Goal: Task Accomplishment & Management: Manage account settings

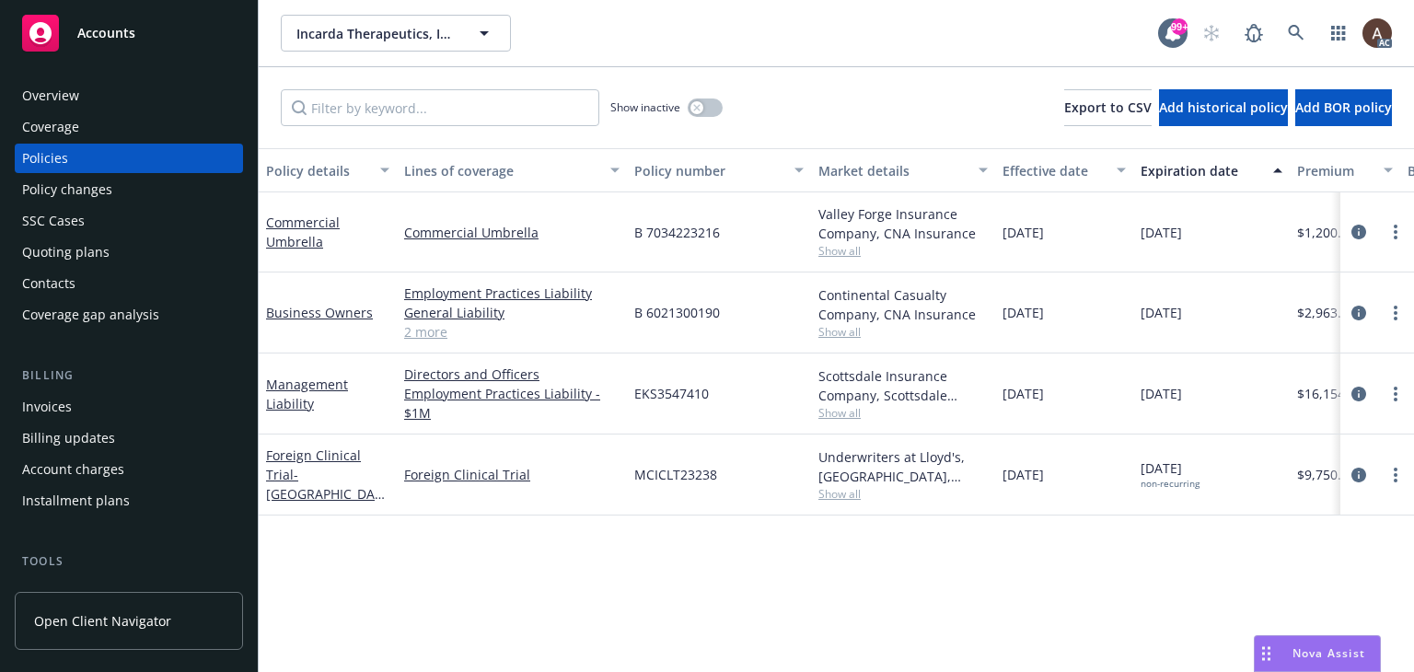
click at [134, 183] on div "Policy changes" at bounding box center [128, 189] width 213 height 29
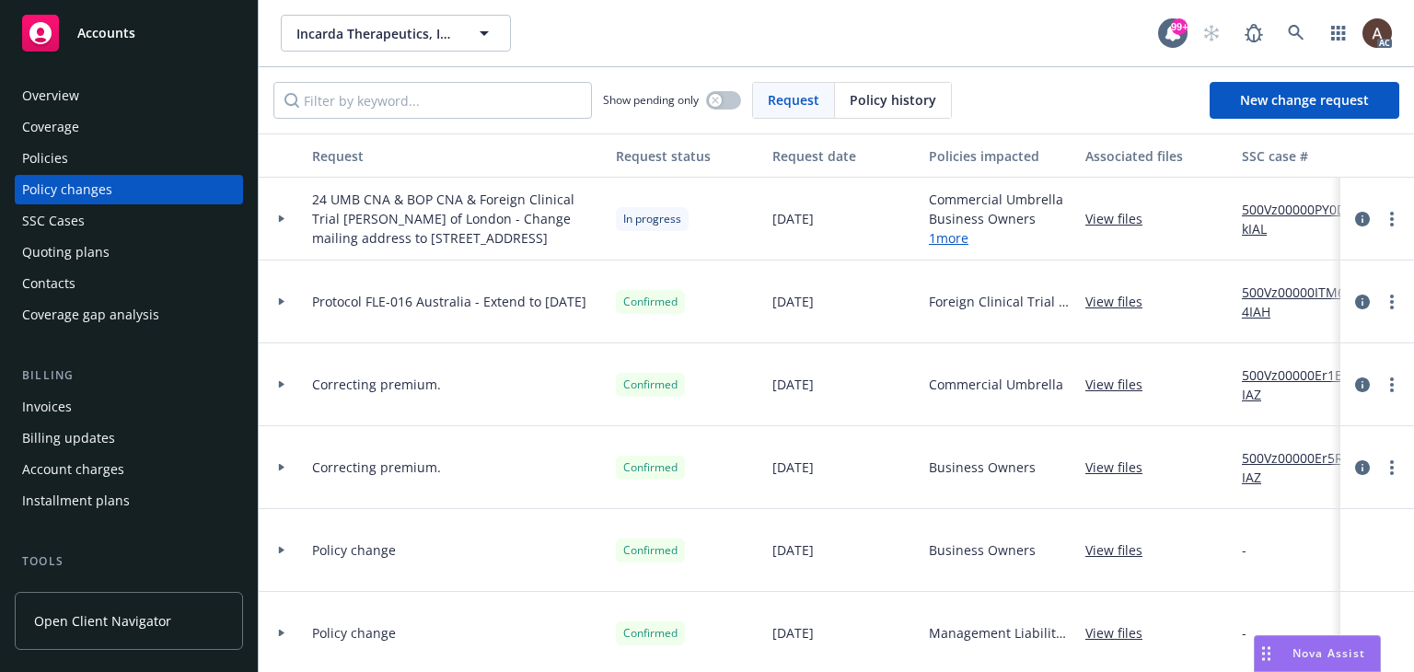
click at [276, 231] on div at bounding box center [282, 219] width 46 height 83
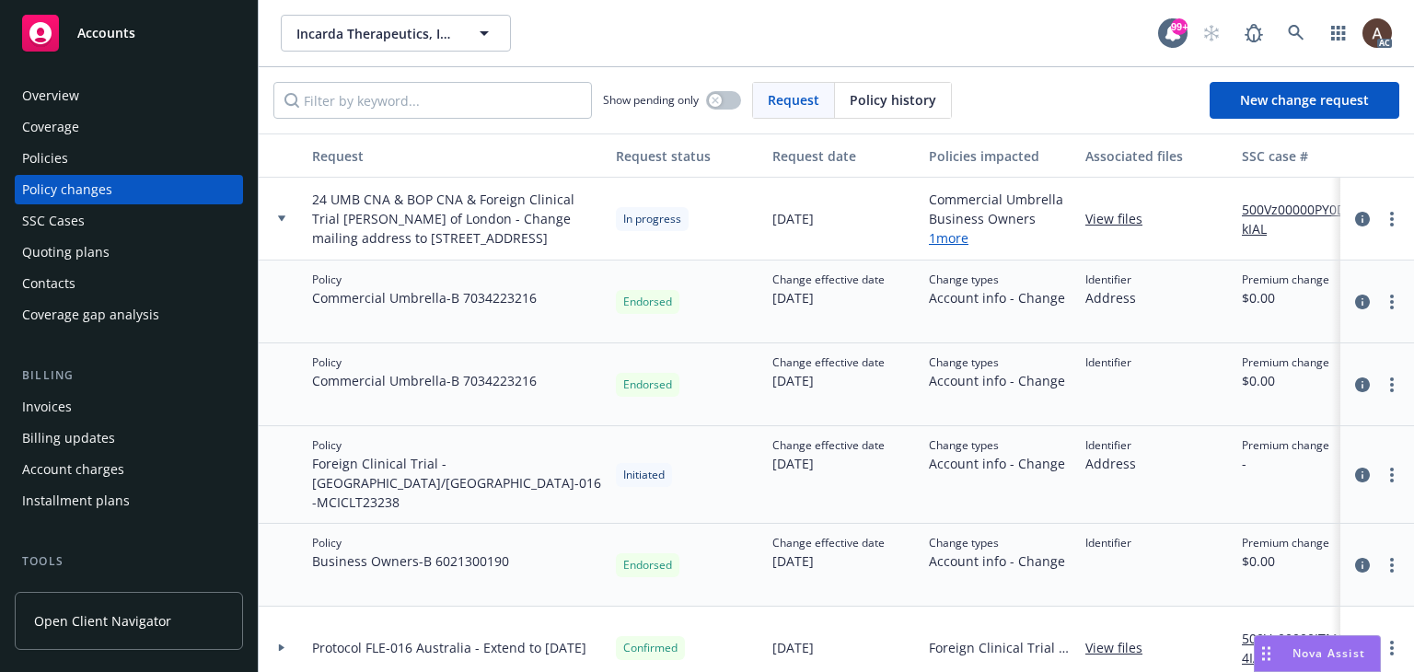
click at [118, 158] on div "Policies" at bounding box center [128, 158] width 213 height 29
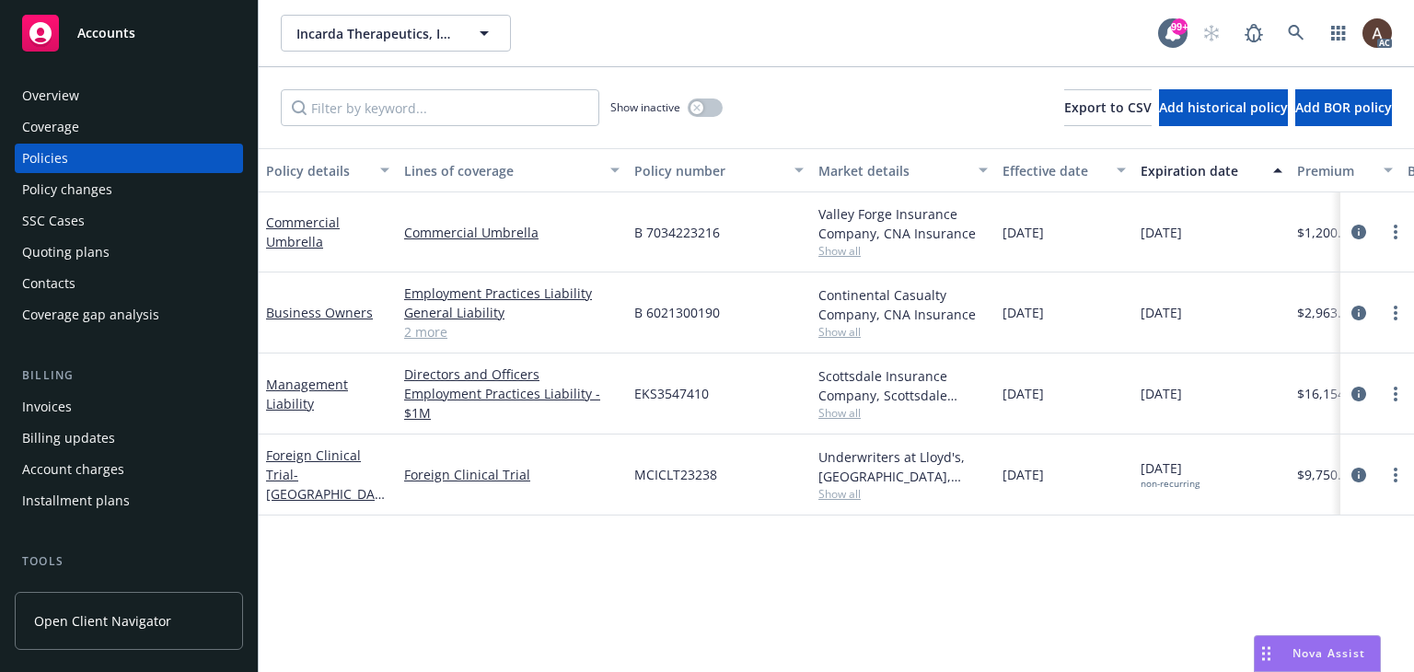
click at [138, 194] on div "Policy changes" at bounding box center [128, 189] width 213 height 29
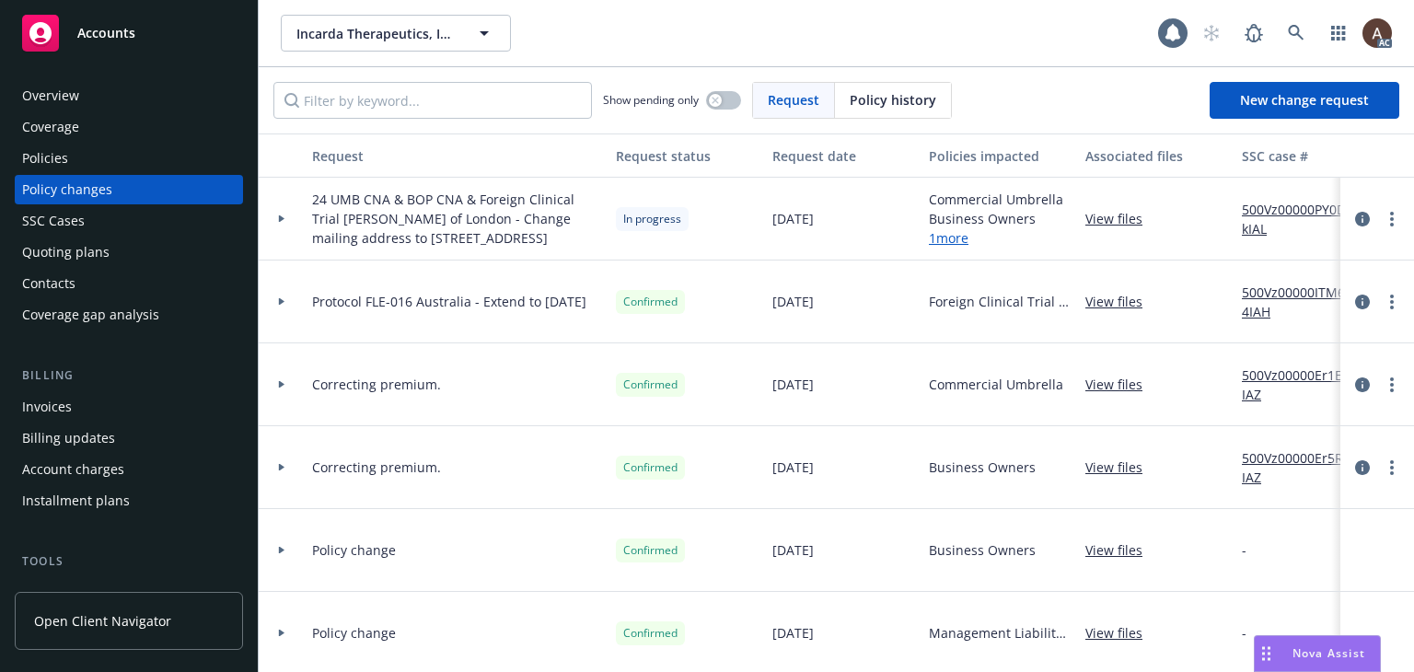
click at [282, 231] on div at bounding box center [282, 219] width 46 height 83
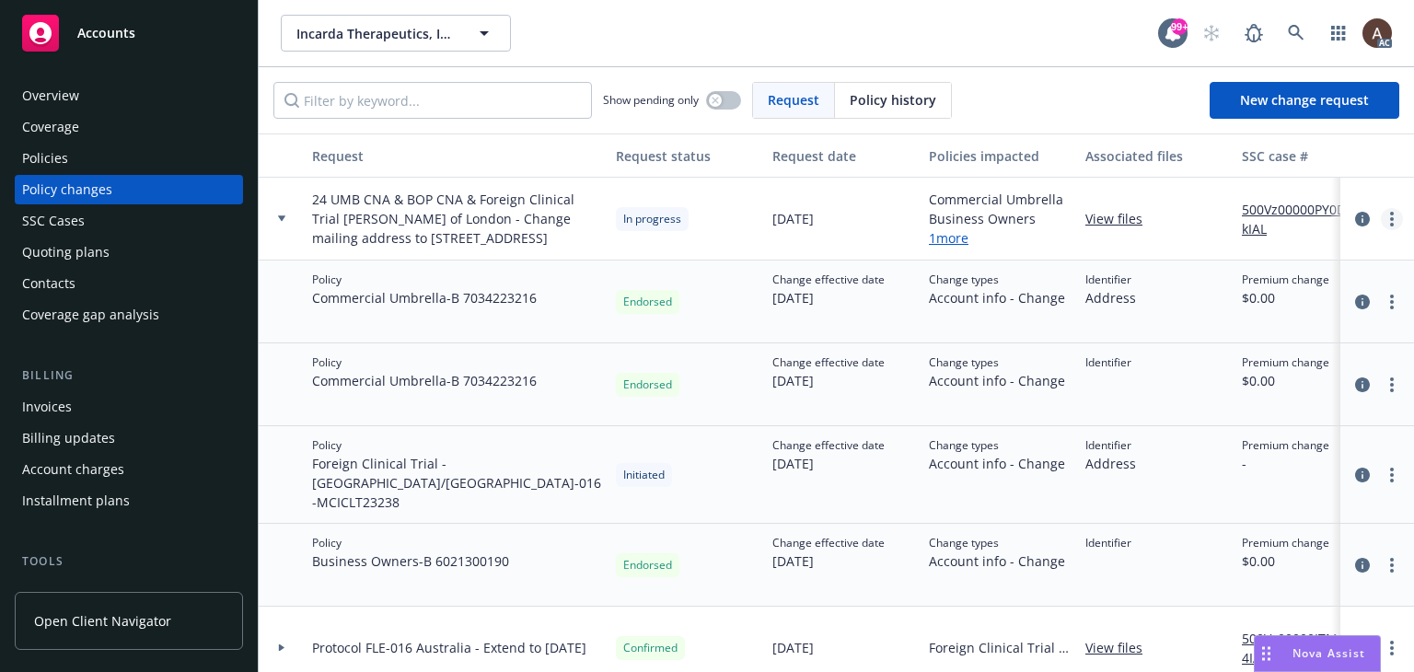
click at [1380, 225] on link "more" at bounding box center [1391, 219] width 22 height 22
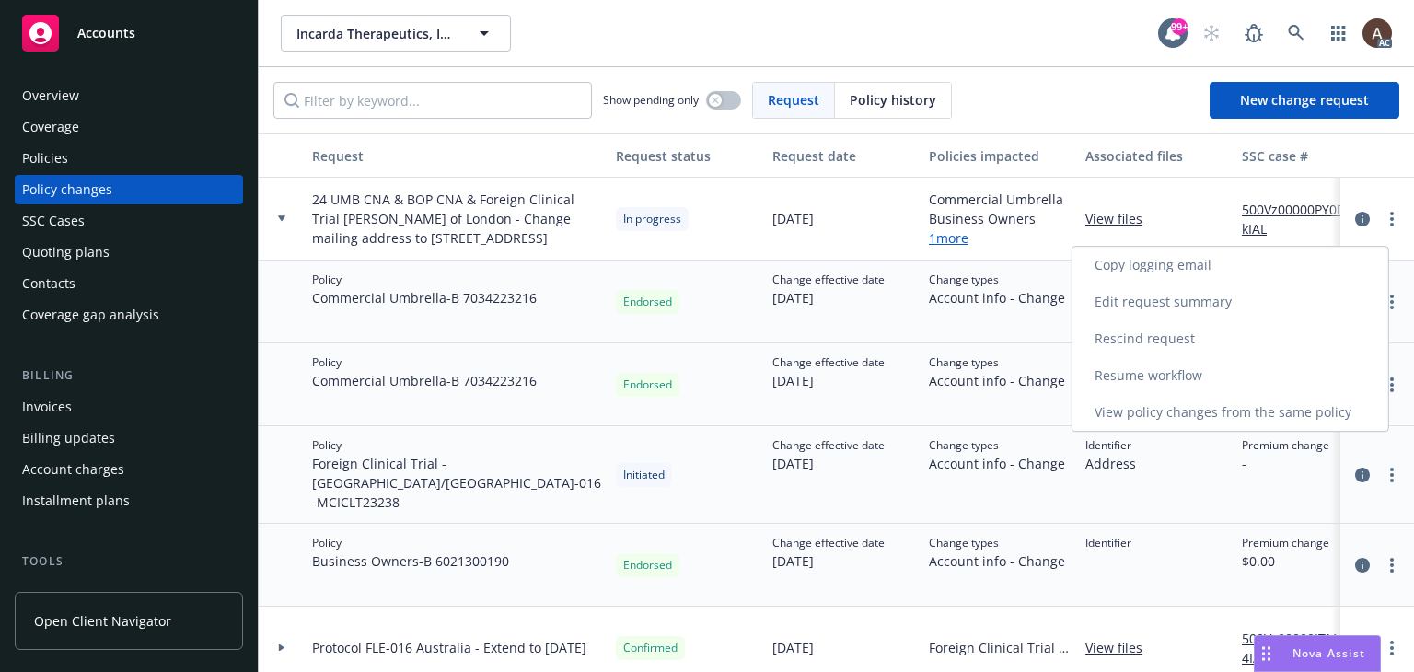
click at [1177, 375] on link "Resume workflow" at bounding box center [1230, 375] width 316 height 37
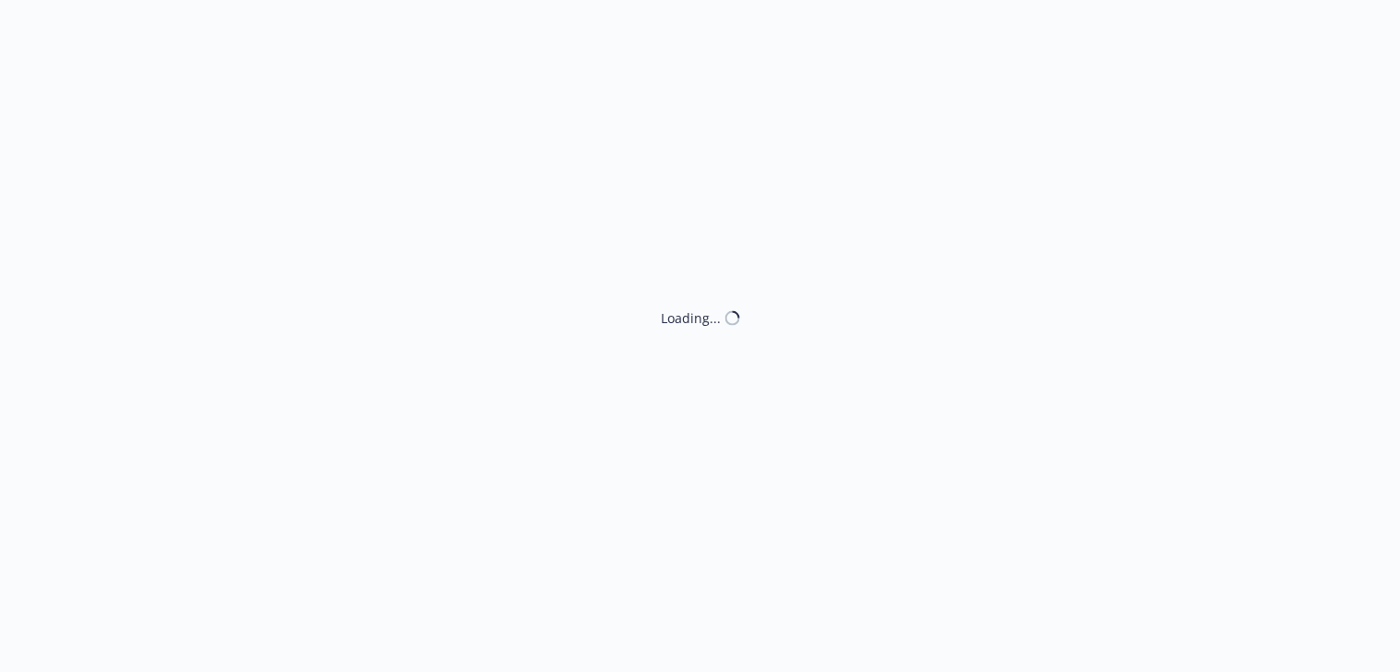
select select "ACCEPTED"
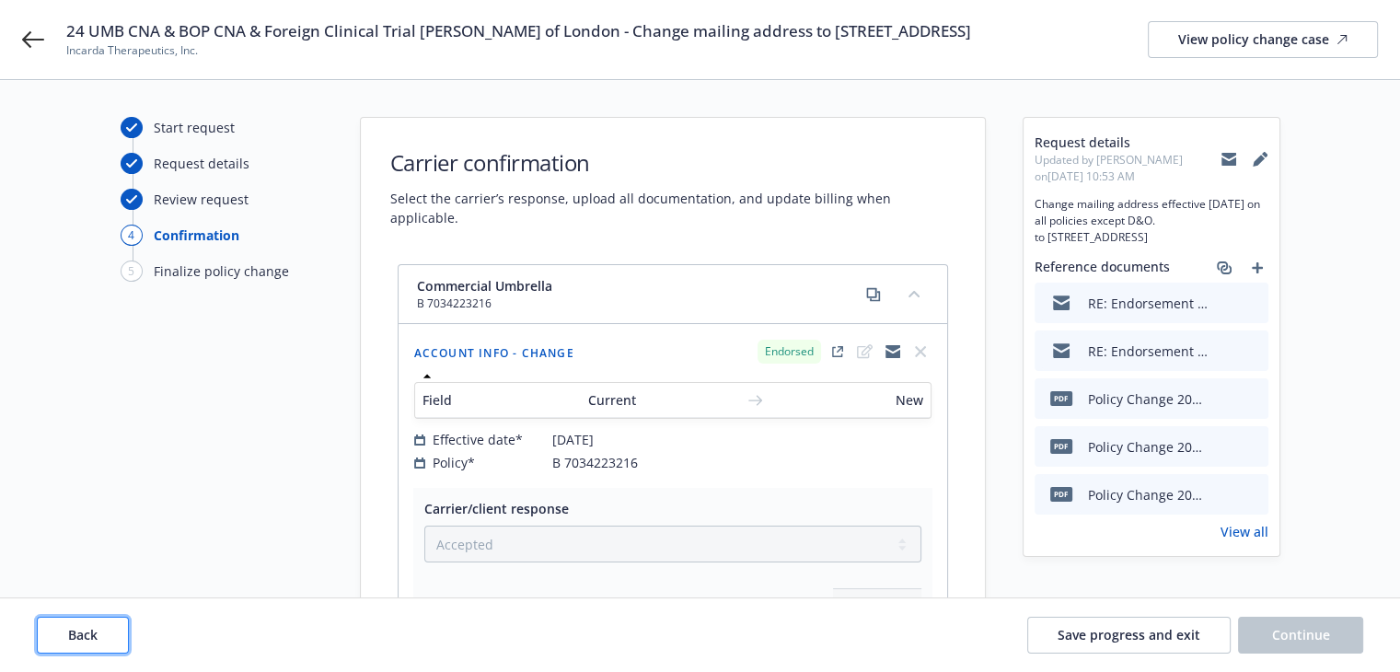
click at [58, 643] on button "Back" at bounding box center [83, 635] width 92 height 37
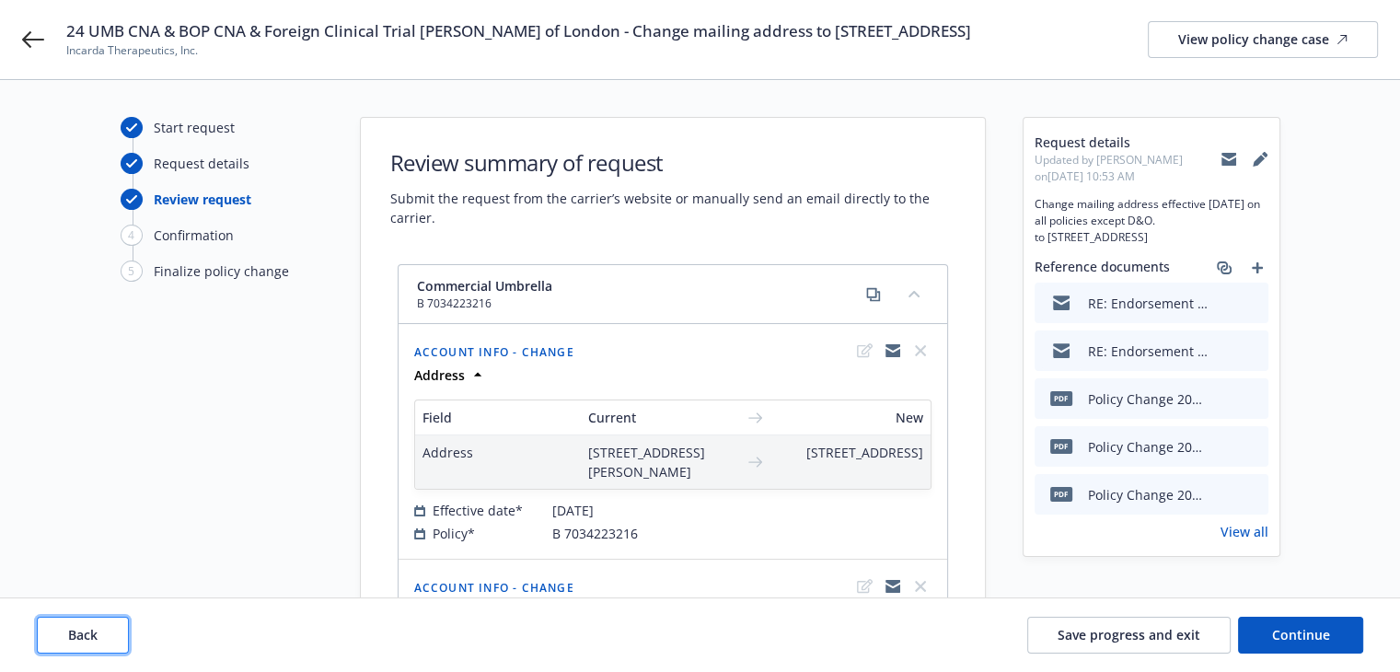
click at [59, 639] on button "Back" at bounding box center [83, 635] width 92 height 37
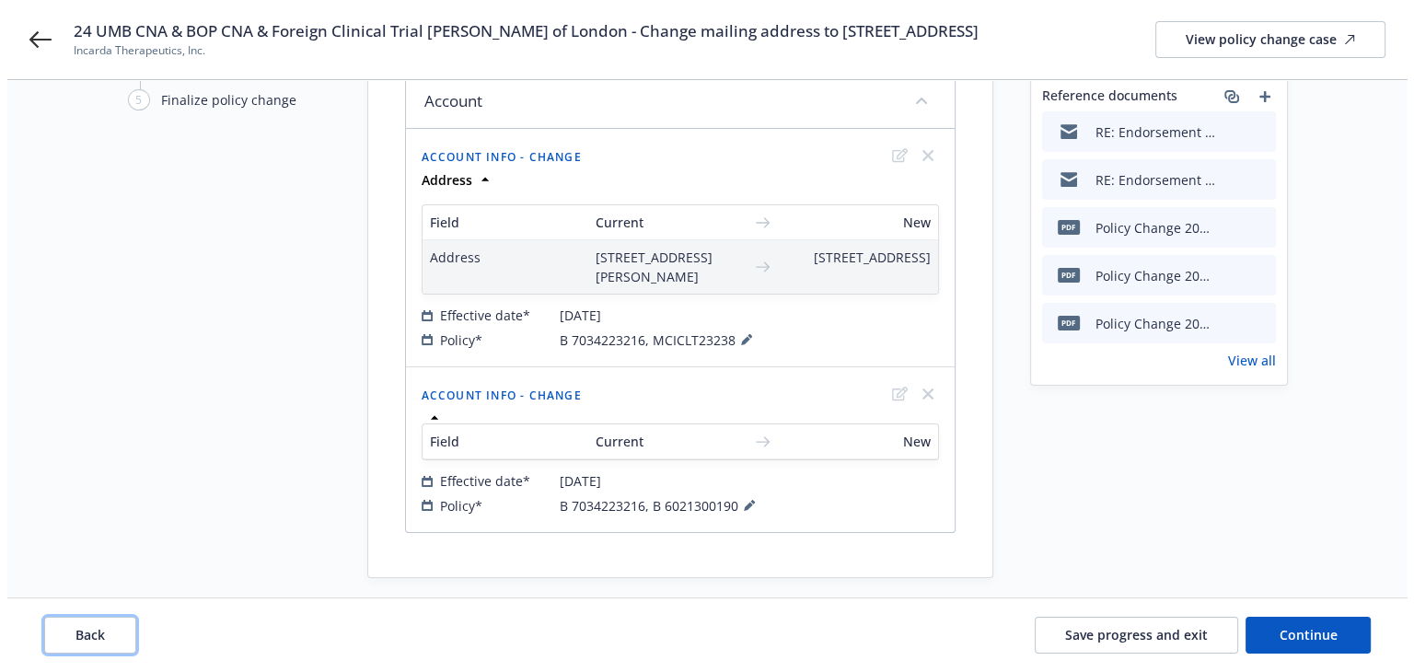
scroll to position [227, 0]
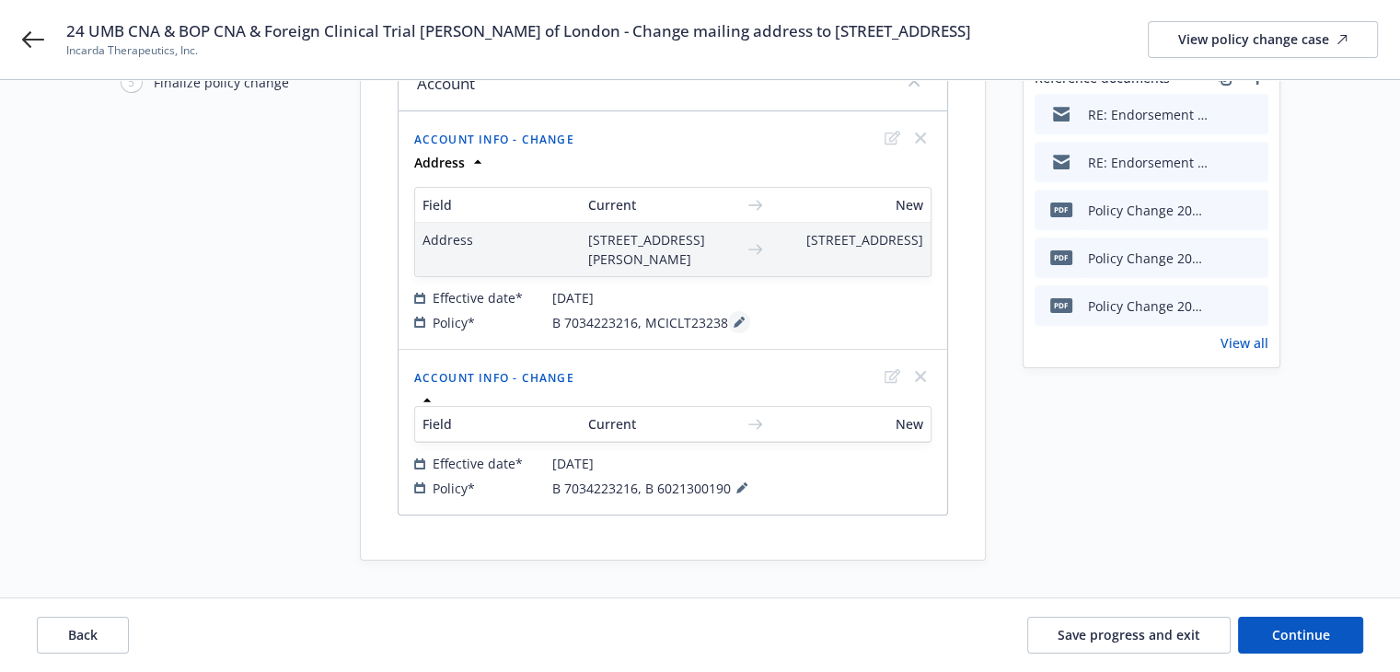
click at [735, 322] on icon at bounding box center [737, 322] width 9 height 9
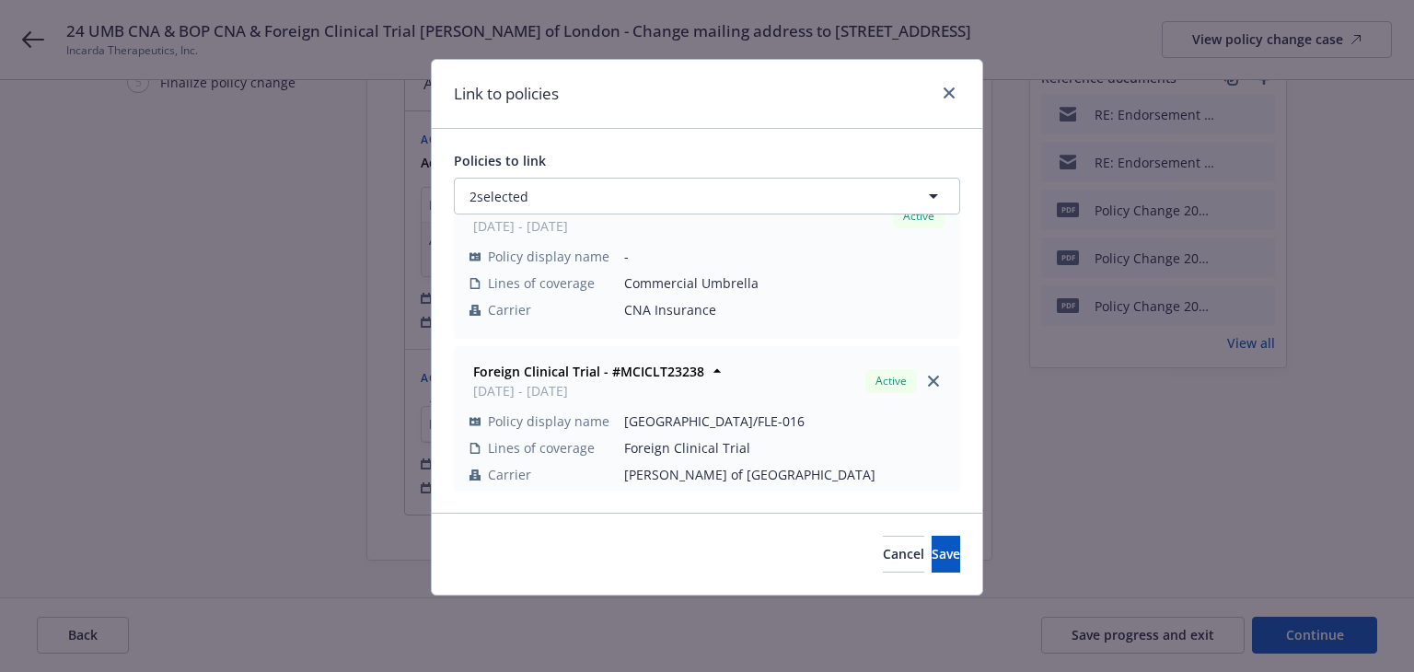
scroll to position [52, 0]
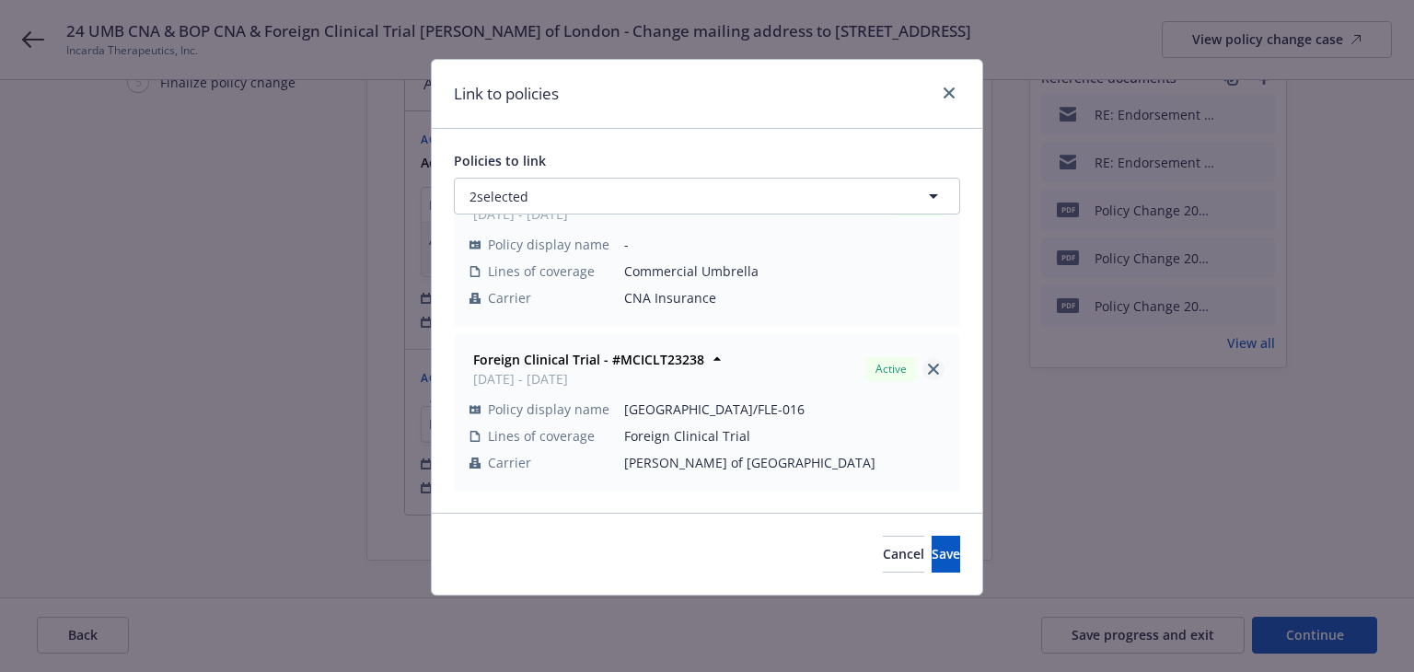
click at [928, 373] on icon "close" at bounding box center [933, 368] width 11 height 11
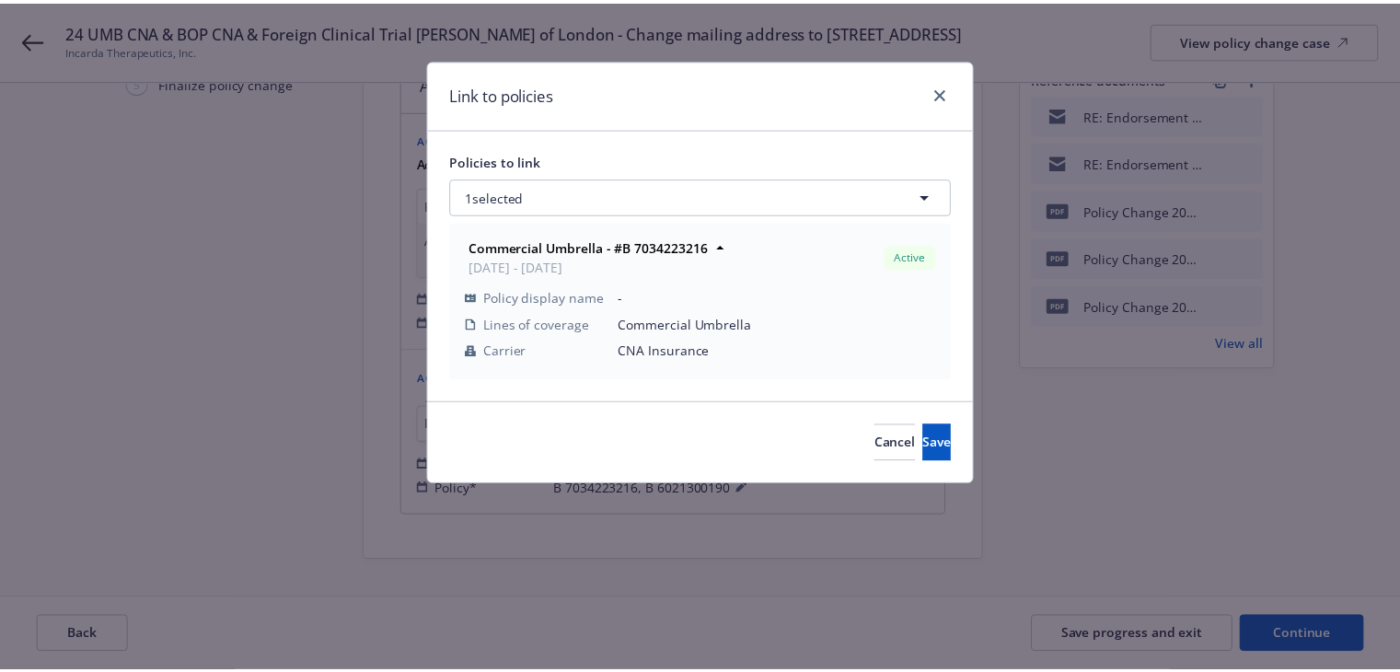
scroll to position [0, 0]
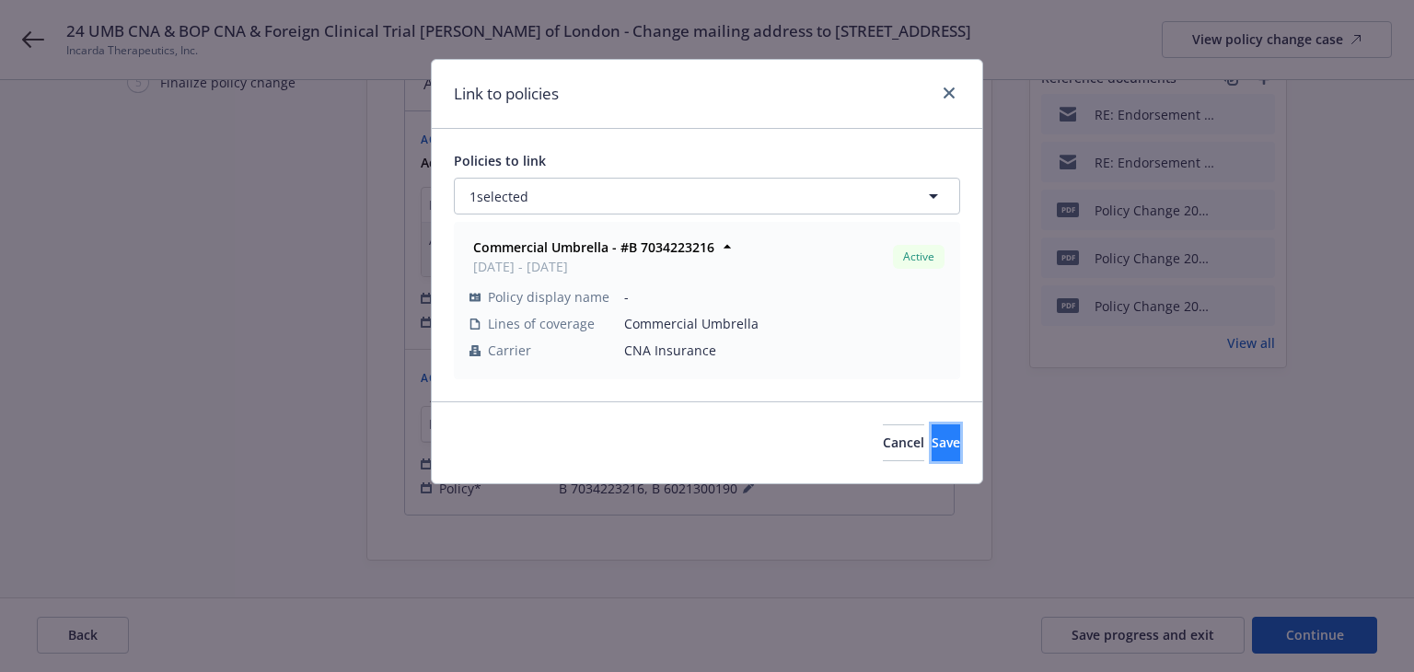
click at [931, 443] on span "Save" at bounding box center [945, 441] width 29 height 17
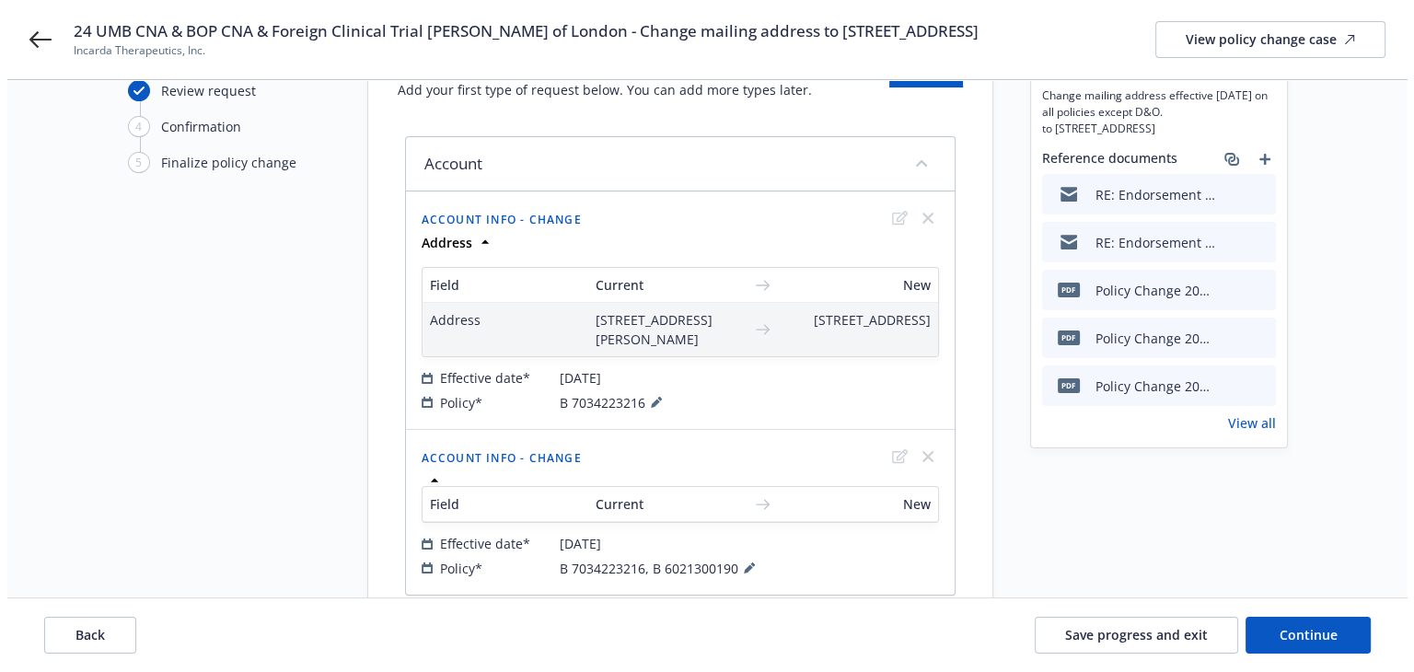
scroll to position [43, 0]
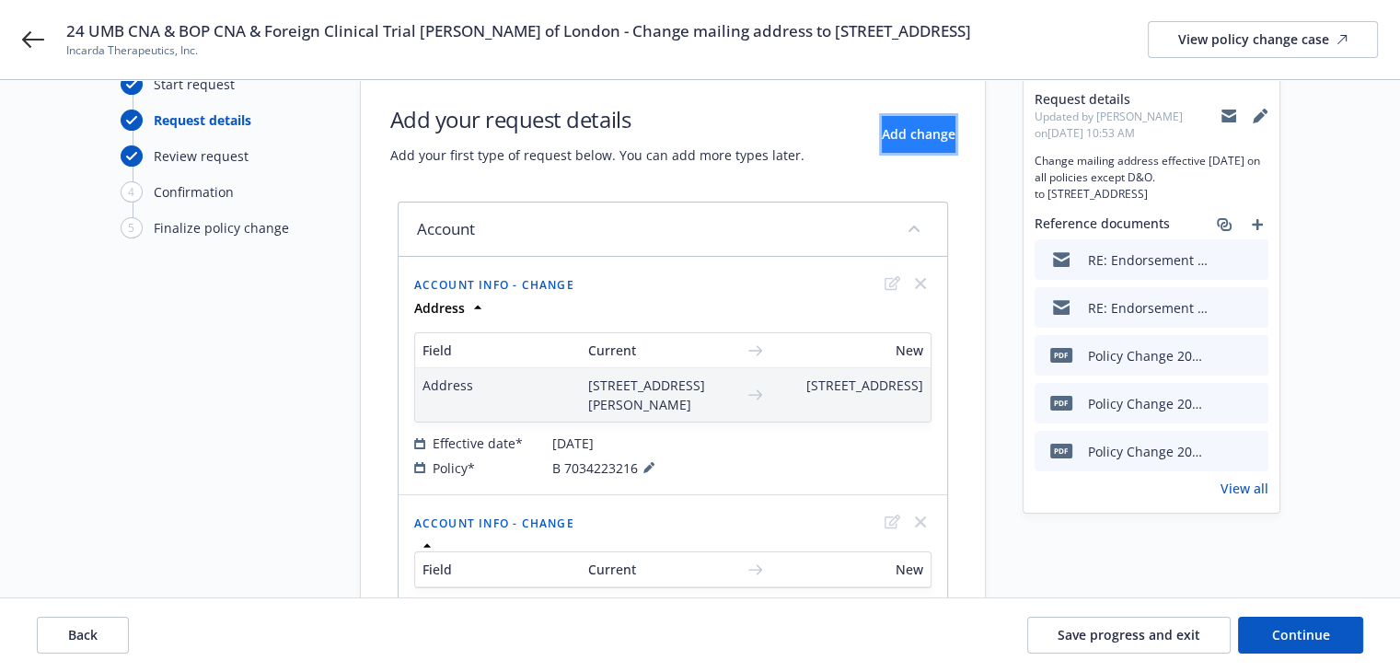
click at [882, 153] on button "Add change" at bounding box center [919, 134] width 74 height 37
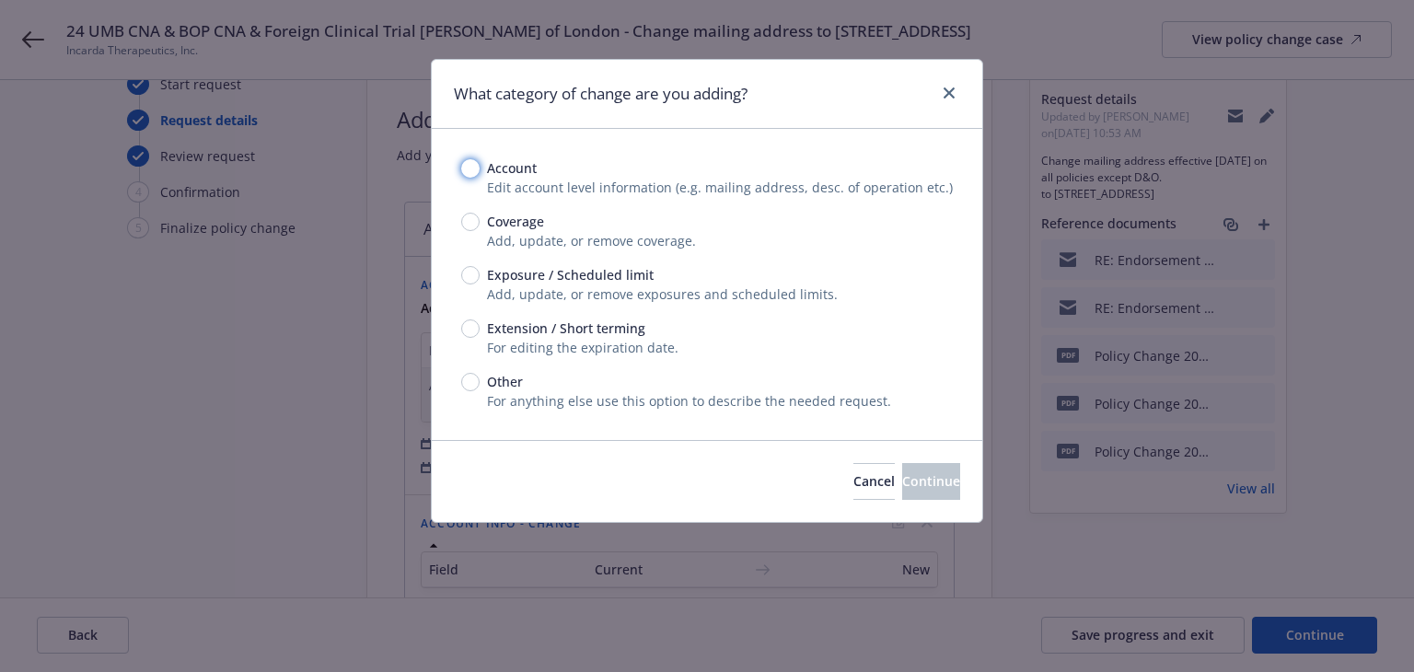
click at [474, 167] on input "Account" at bounding box center [470, 168] width 18 height 18
radio input "true"
click at [902, 482] on button "Continue" at bounding box center [931, 481] width 58 height 37
select select "US"
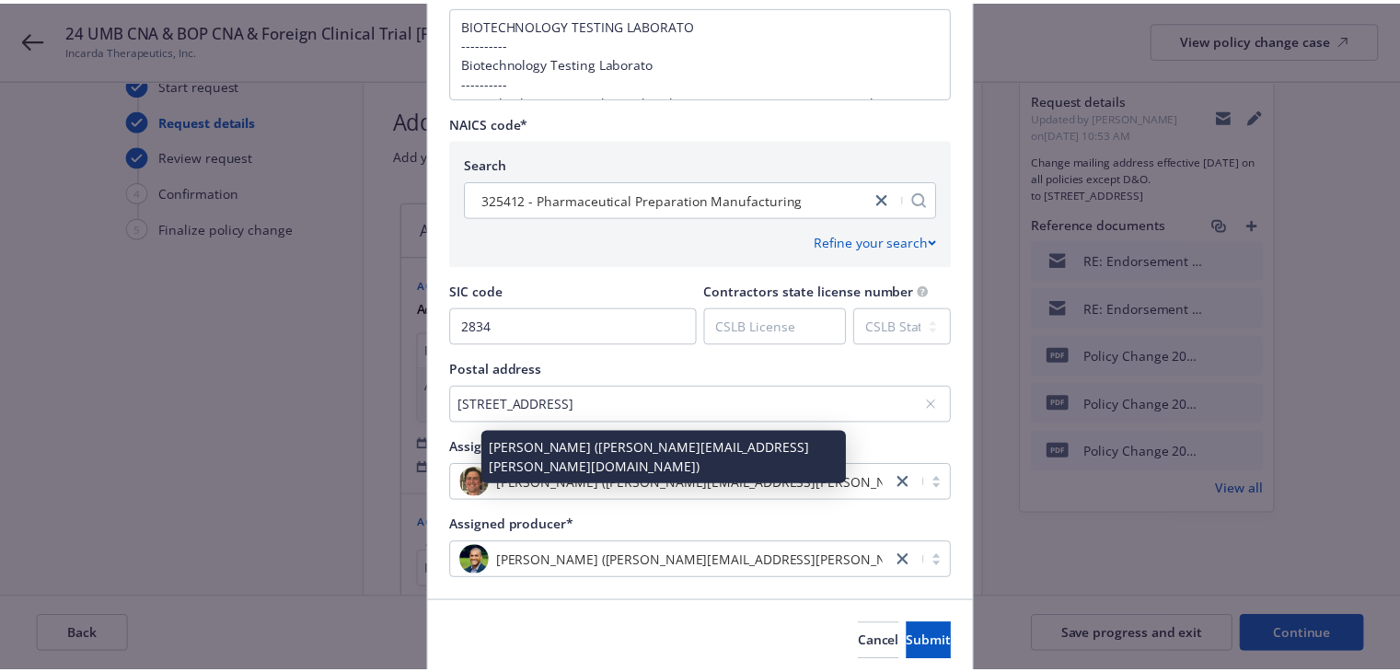
scroll to position [830, 0]
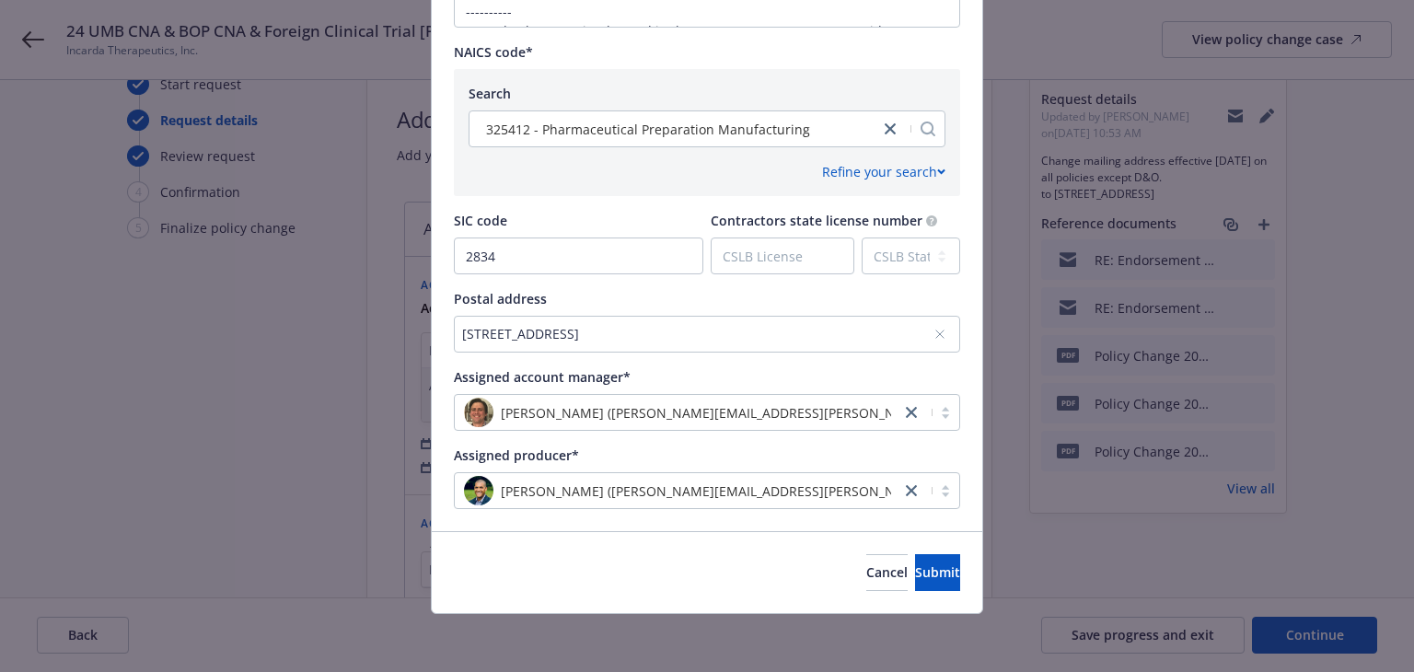
click at [872, 549] on div "Cancel Submit" at bounding box center [707, 572] width 550 height 82
click at [915, 572] on span "Submit" at bounding box center [937, 571] width 45 height 17
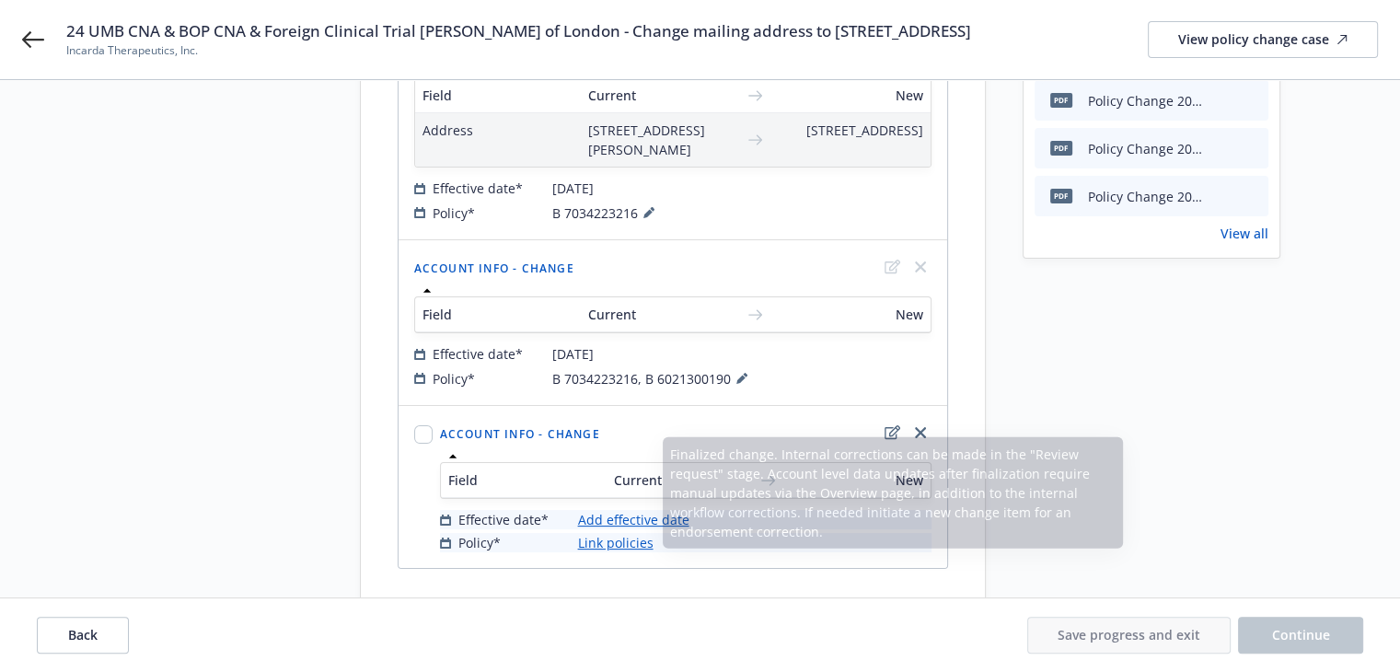
scroll to position [388, 0]
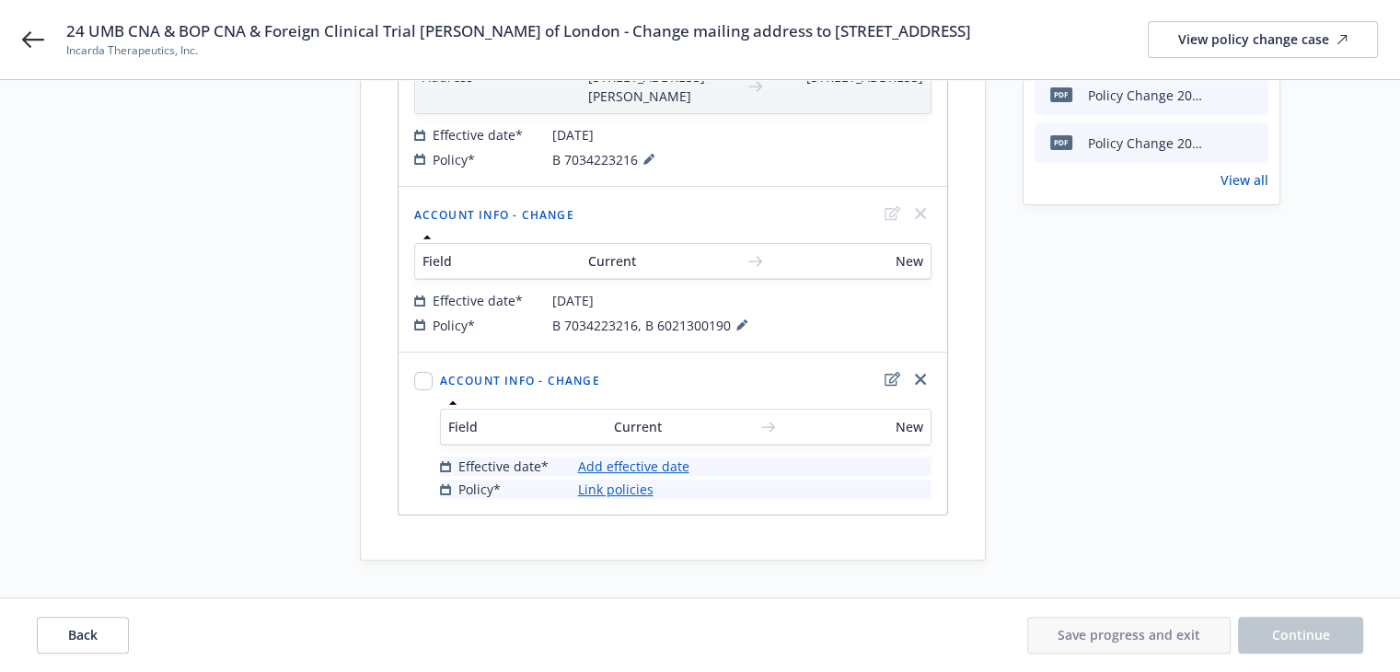
click at [645, 469] on link "Add effective date" at bounding box center [633, 465] width 111 height 19
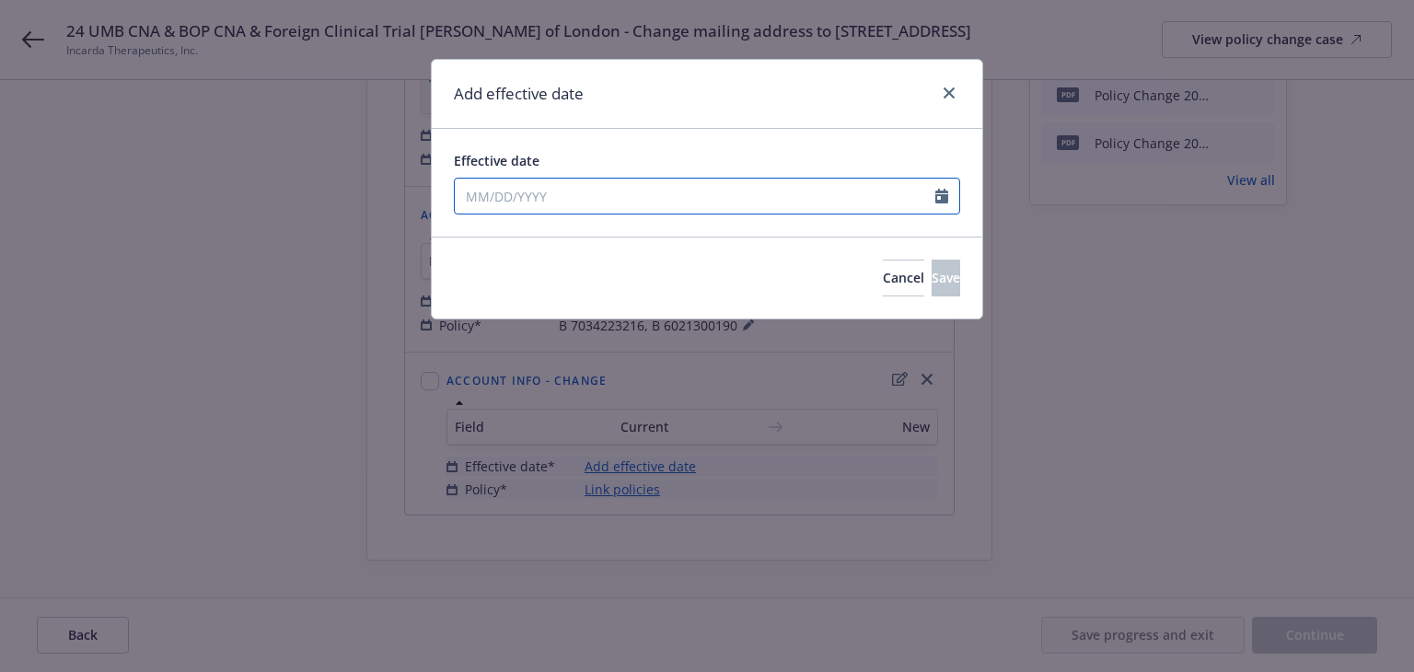
click at [636, 196] on input "Effective date" at bounding box center [695, 196] width 480 height 35
select select "8"
click at [567, 354] on span "13" at bounding box center [567, 358] width 27 height 23
type input "[DATE]"
click at [931, 280] on span "Save" at bounding box center [945, 277] width 29 height 17
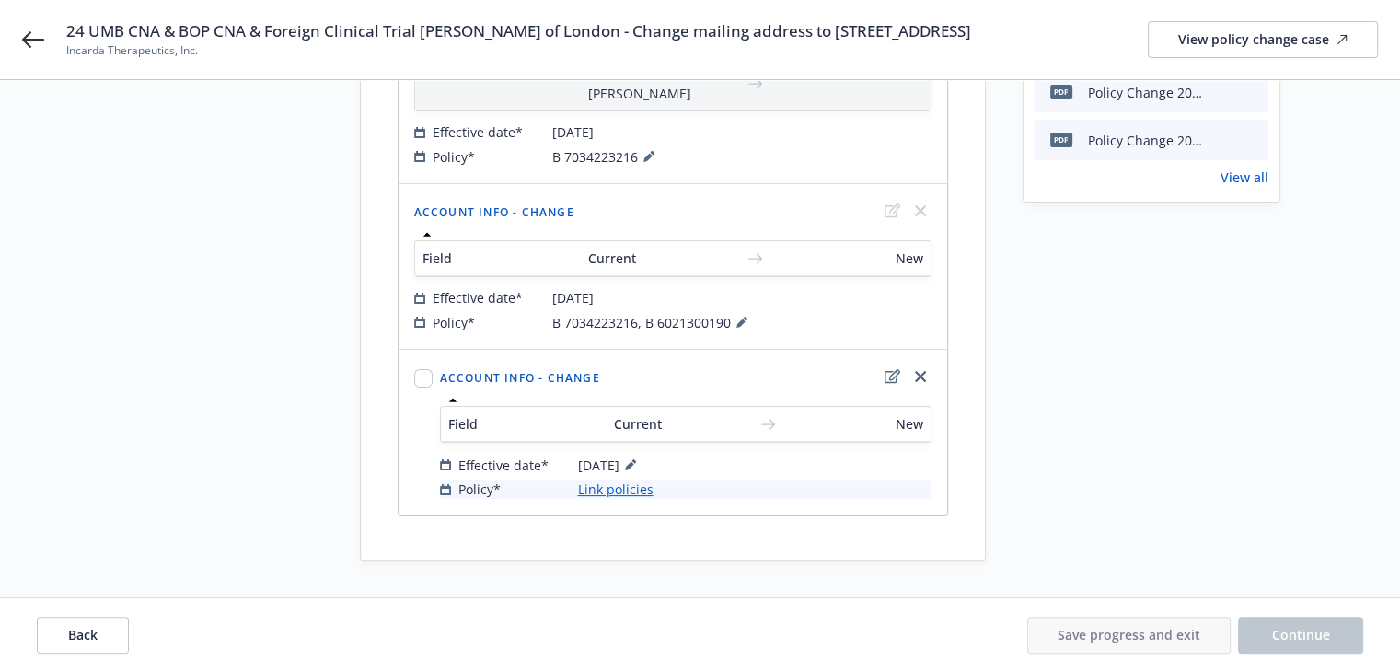
click at [633, 492] on link "Link policies" at bounding box center [615, 488] width 75 height 19
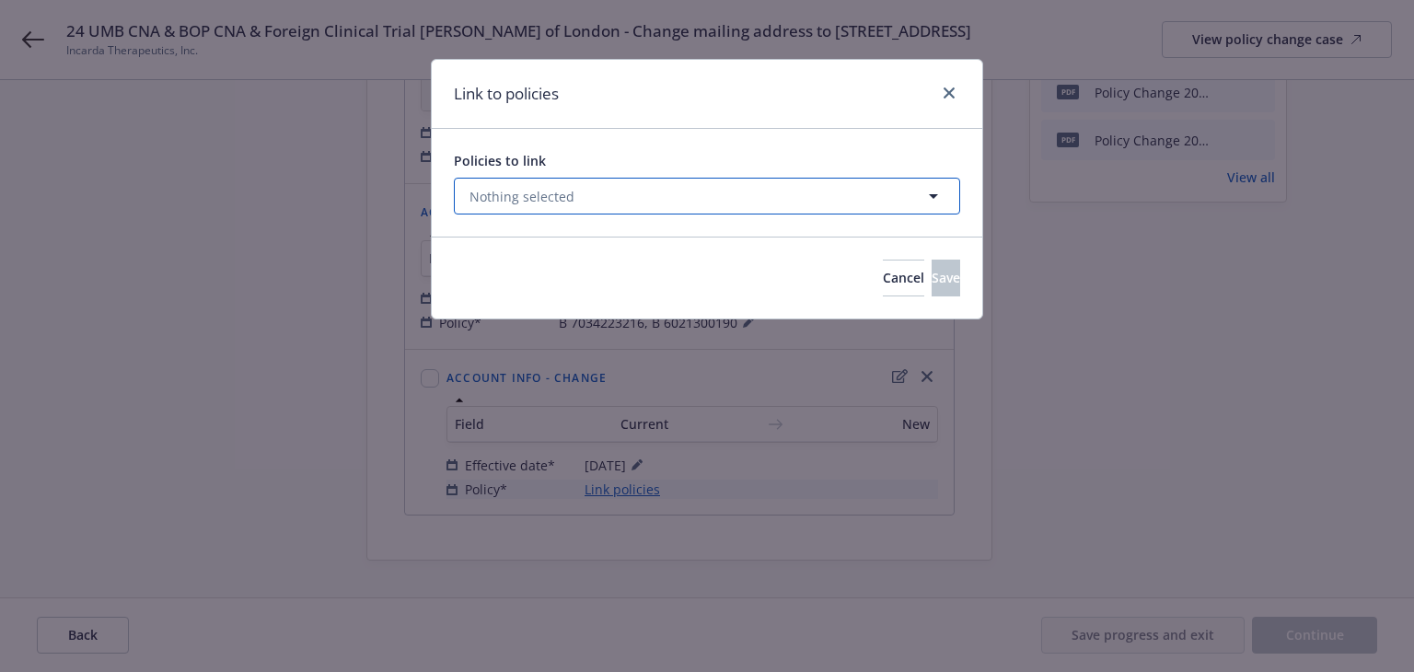
click at [627, 205] on button "Nothing selected" at bounding box center [707, 196] width 506 height 37
select select "ACTIVE"
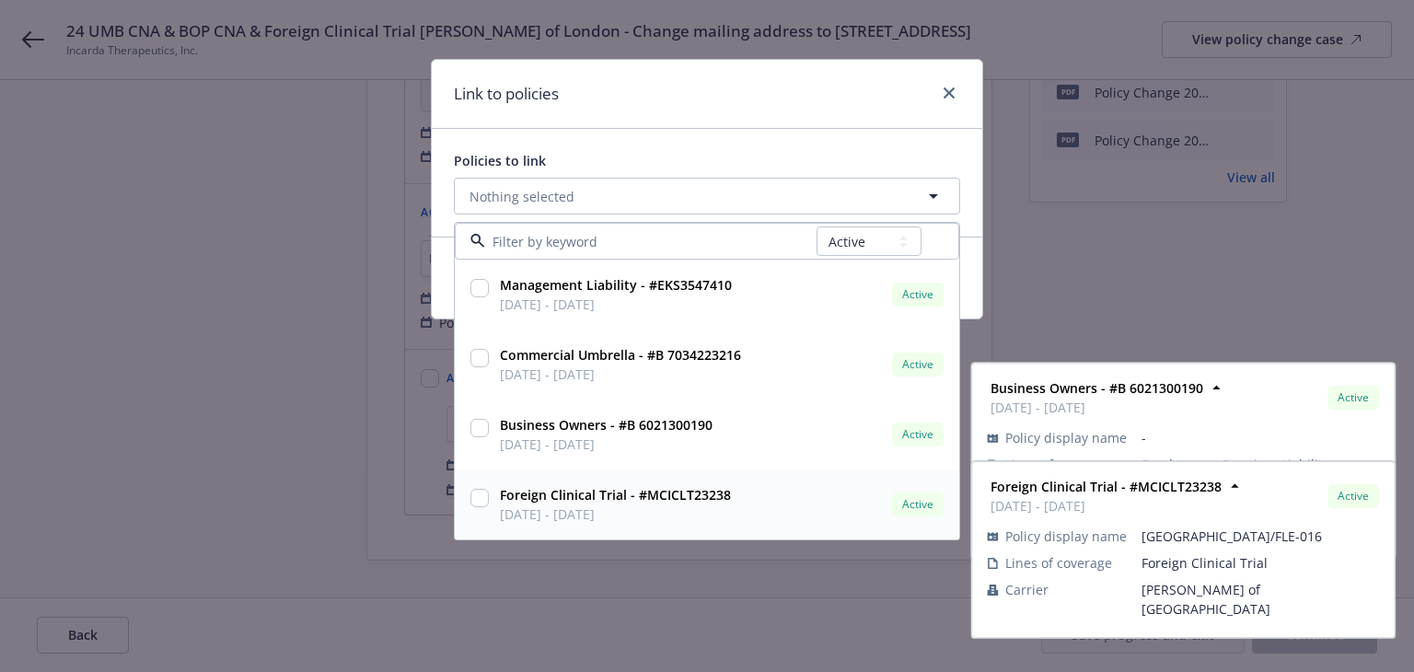
click at [739, 506] on div "Foreign Clinical Trial - #MCICLT23238 [DATE] - [DATE] Active" at bounding box center [719, 504] width 455 height 46
checkbox input "true"
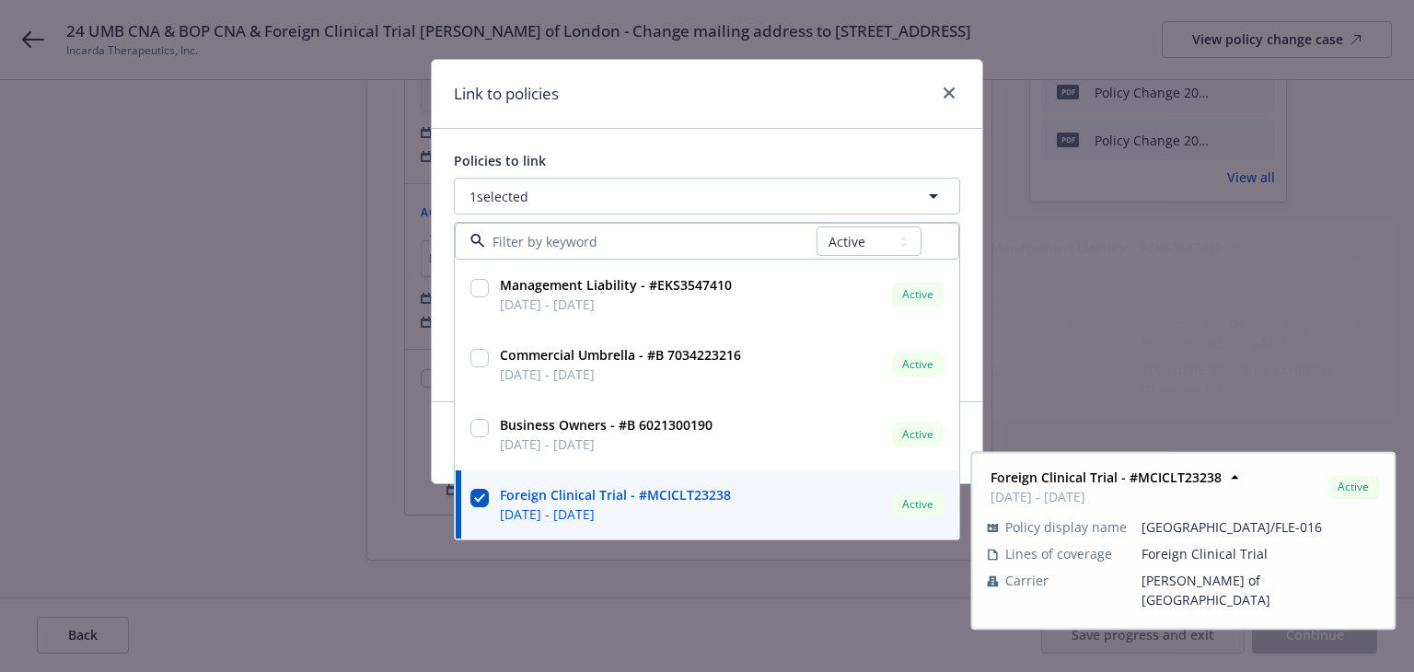
click at [769, 87] on div "Link to policies" at bounding box center [707, 94] width 550 height 69
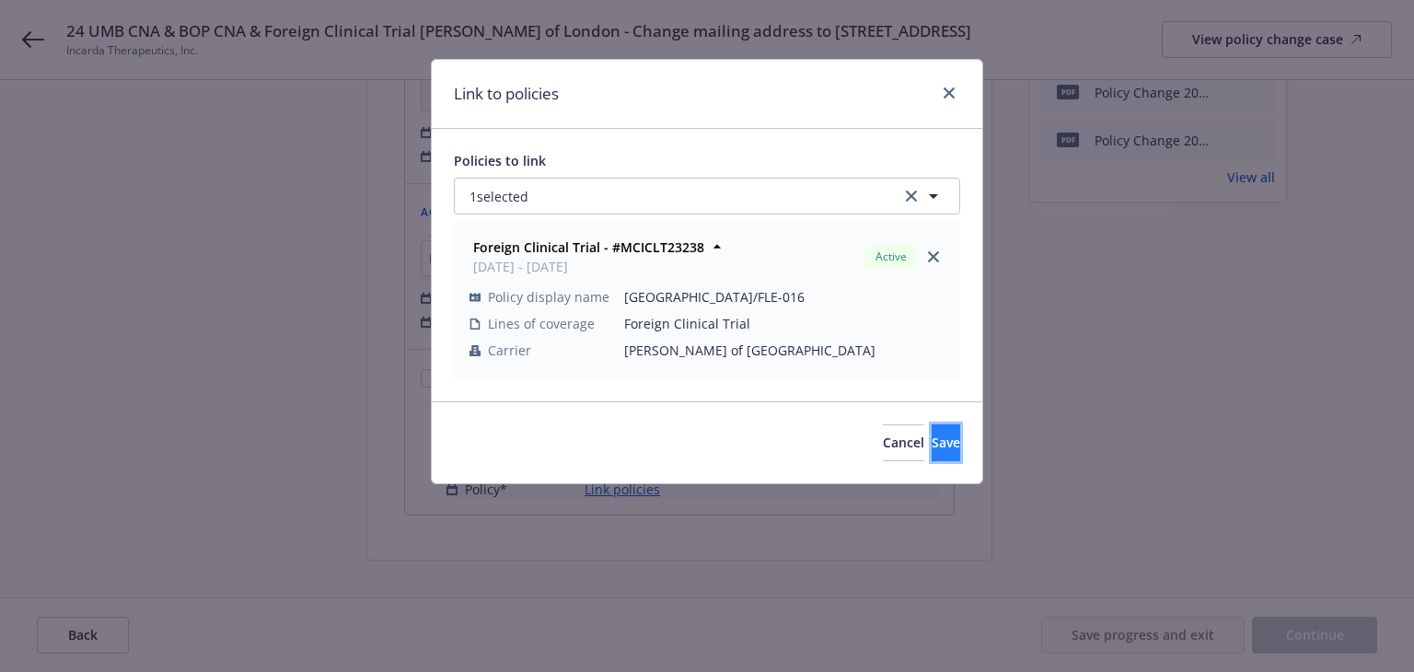
click at [931, 447] on span "Save" at bounding box center [945, 441] width 29 height 17
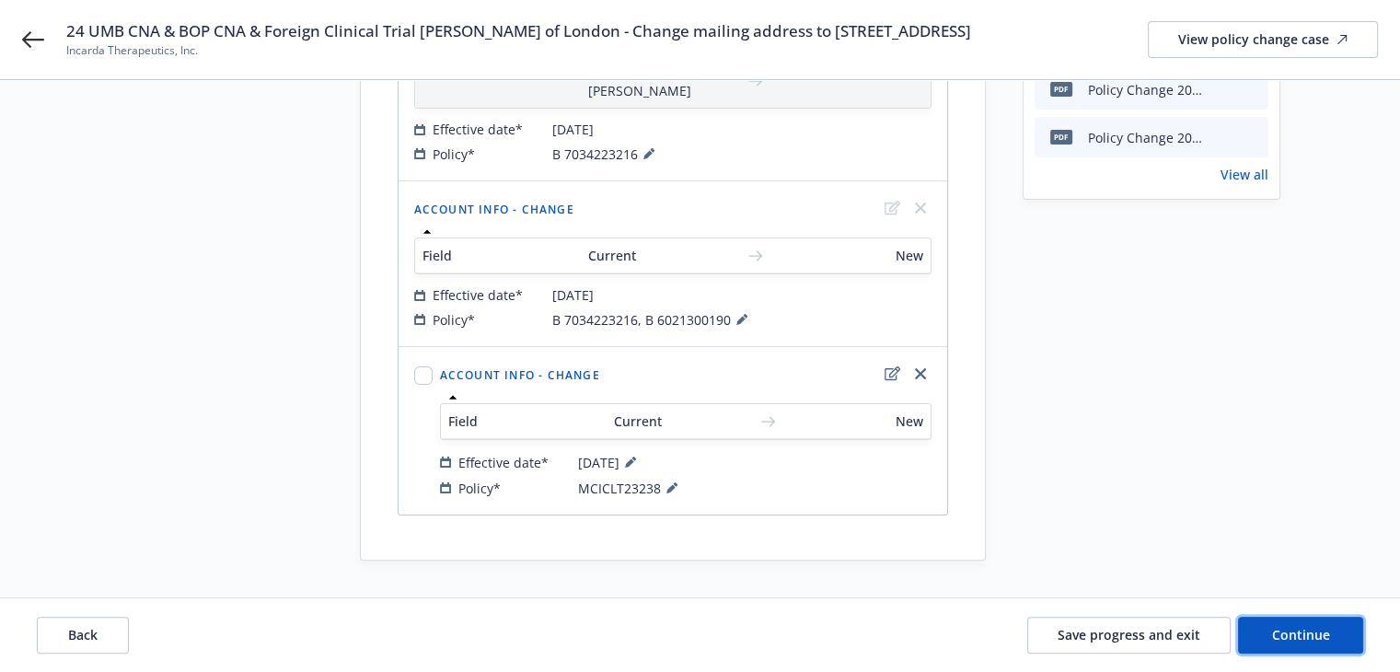
click at [1264, 637] on button "Continue" at bounding box center [1300, 635] width 125 height 37
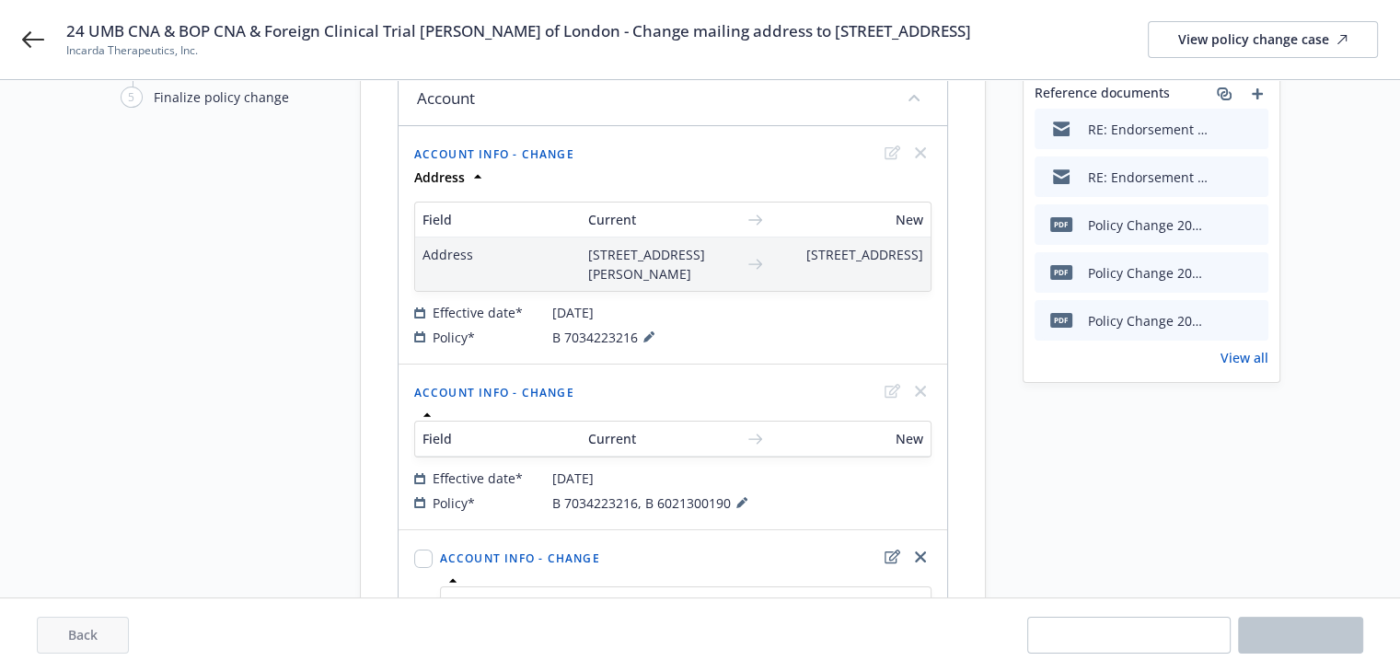
scroll to position [20, 0]
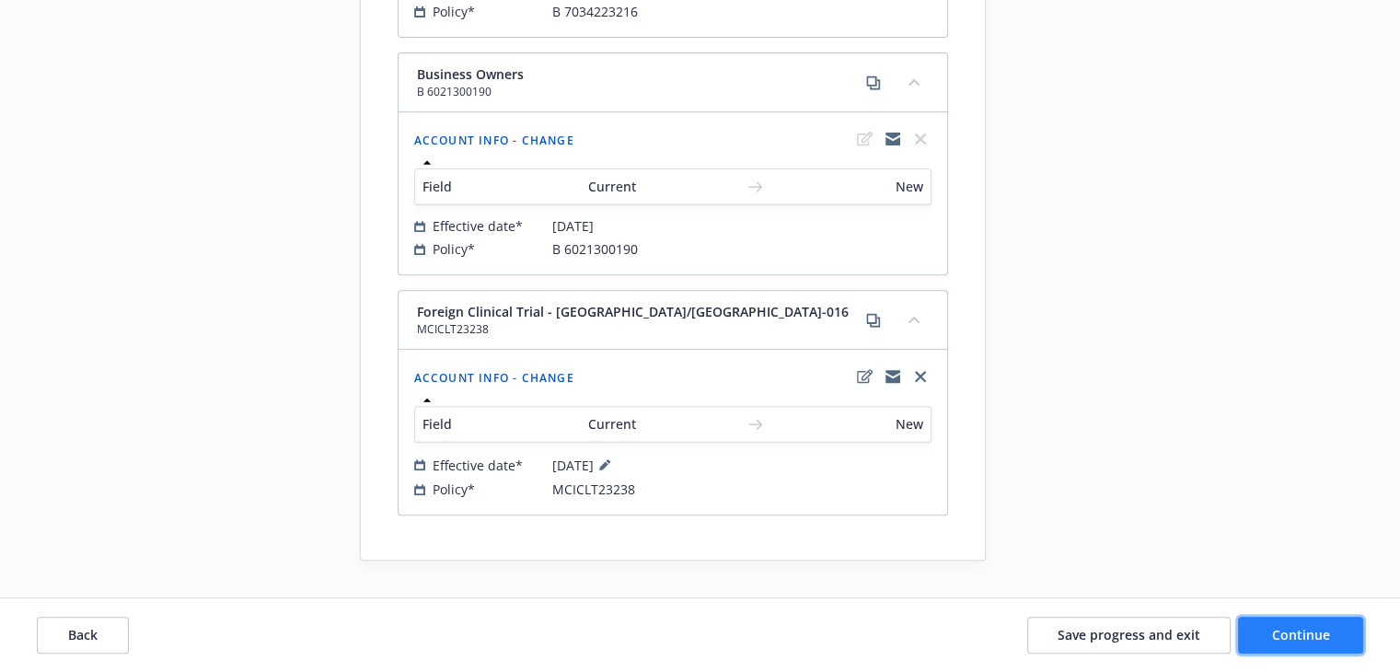
click at [1283, 642] on button "Continue" at bounding box center [1300, 635] width 125 height 37
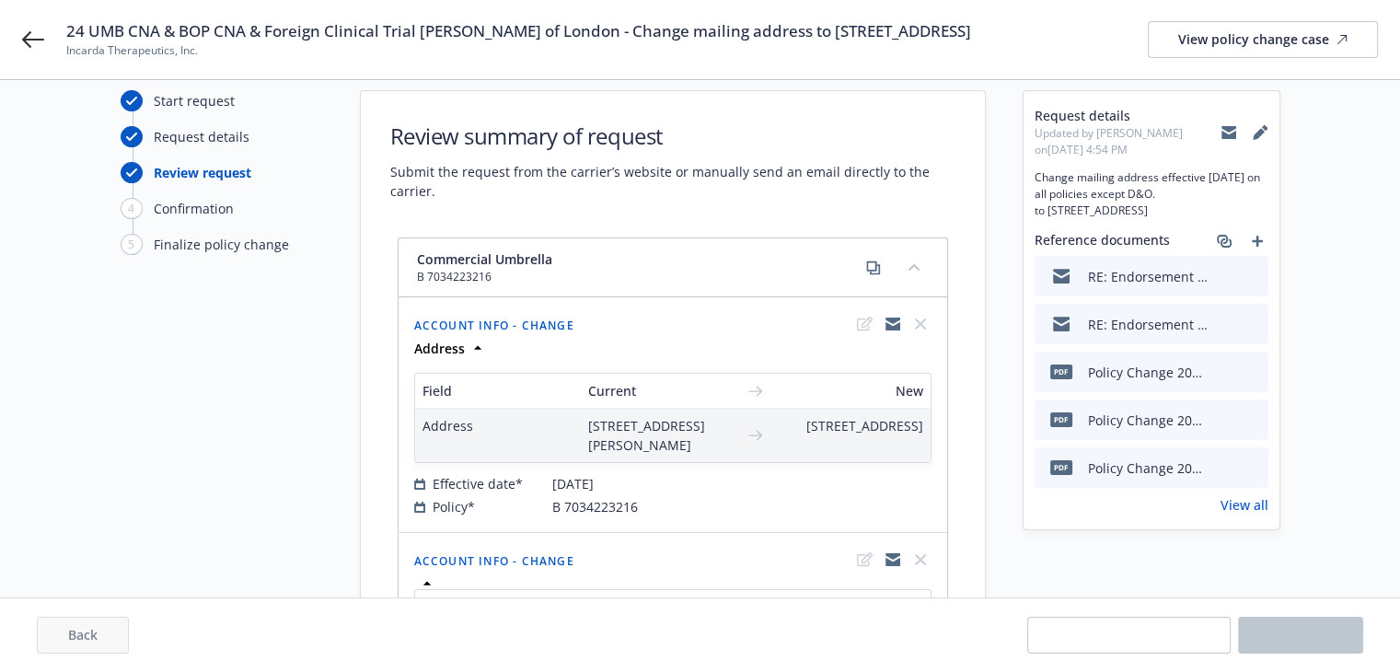
scroll to position [0, 0]
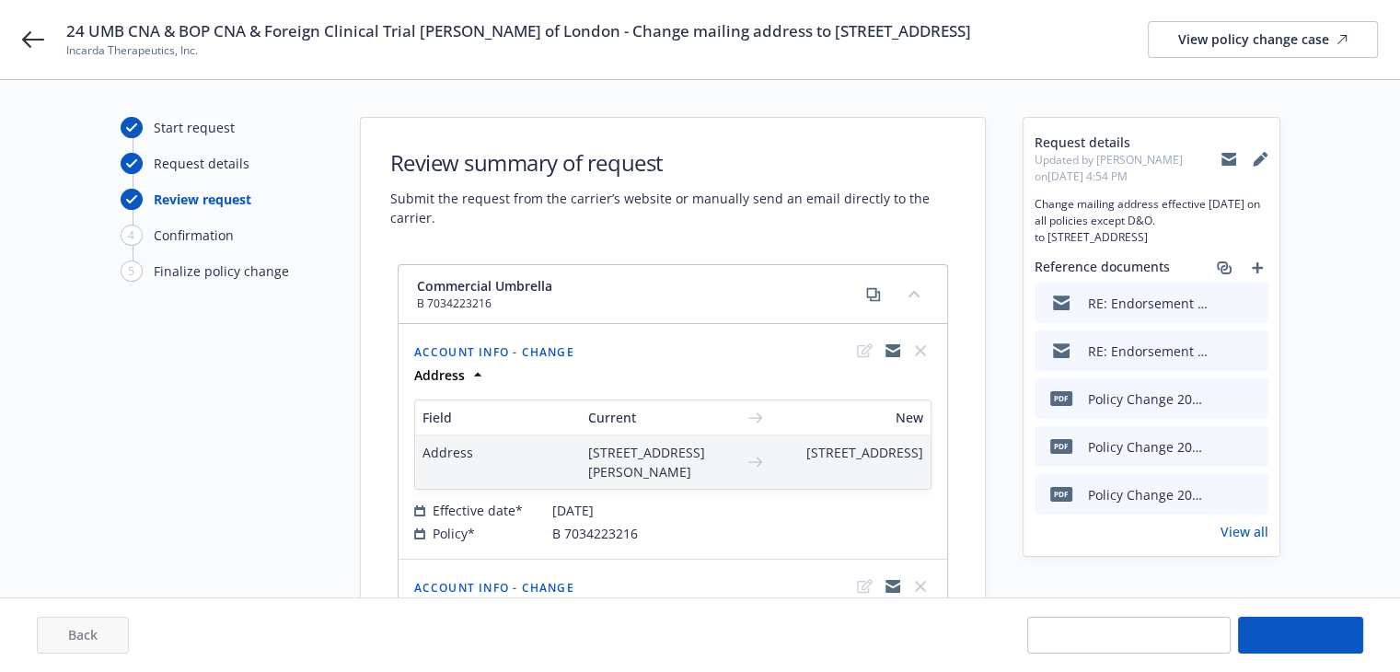
select select "ACCEPTED"
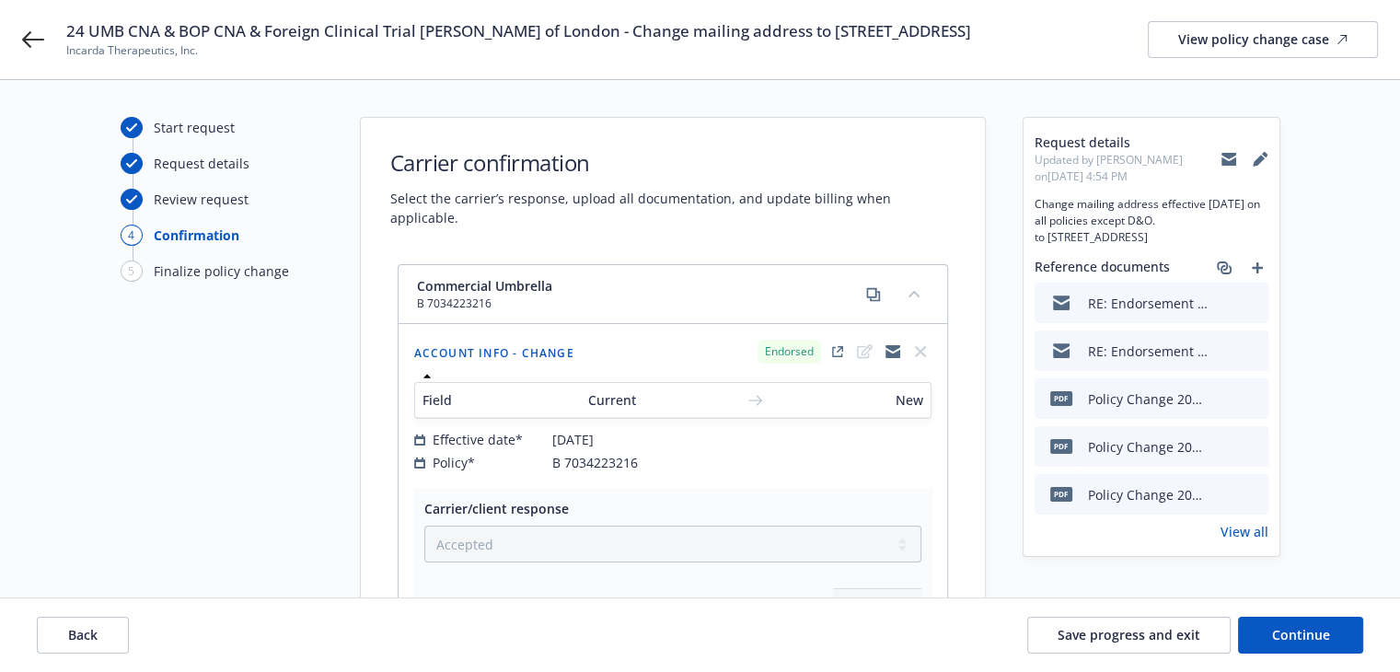
drag, startPoint x: 562, startPoint y: 34, endPoint x: 201, endPoint y: 52, distance: 362.1
click at [201, 42] on span "24 UMB CNA & BOP CNA & Foreign Clinical Trial [PERSON_NAME] of London - Change …" at bounding box center [518, 31] width 905 height 22
copy span "Change mailing address to [STREET_ADDRESS]"
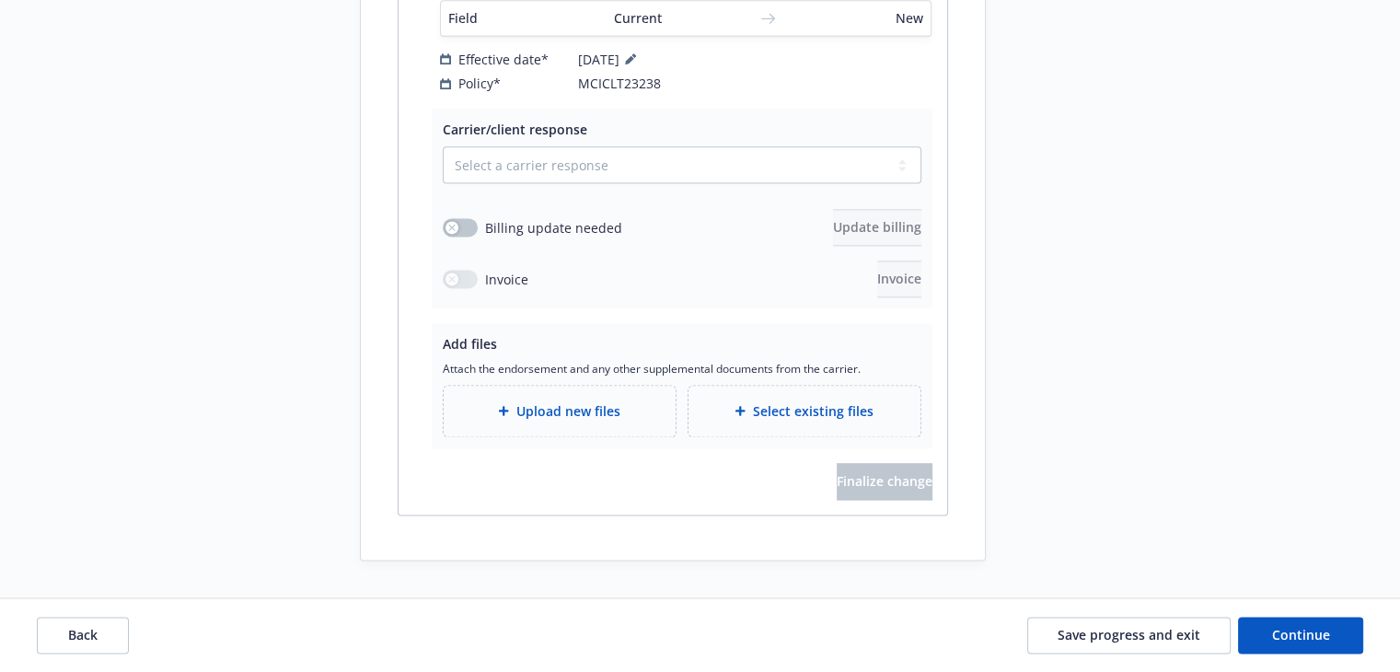
scroll to position [2100, 0]
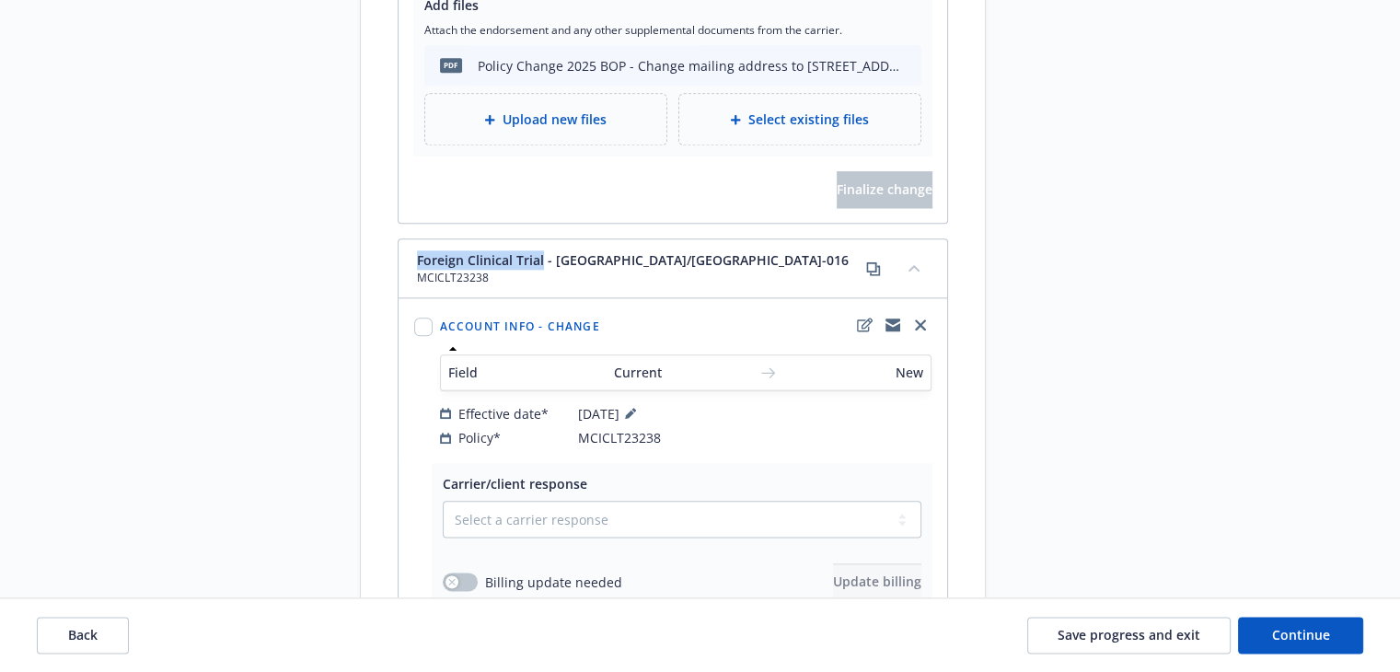
drag, startPoint x: 416, startPoint y: 274, endPoint x: 541, endPoint y: 281, distance: 125.3
click at [541, 270] on span "Foreign Clinical Trial - [GEOGRAPHIC_DATA]/[GEOGRAPHIC_DATA]-016" at bounding box center [633, 259] width 432 height 19
copy span "Foreign Clinical Trial"
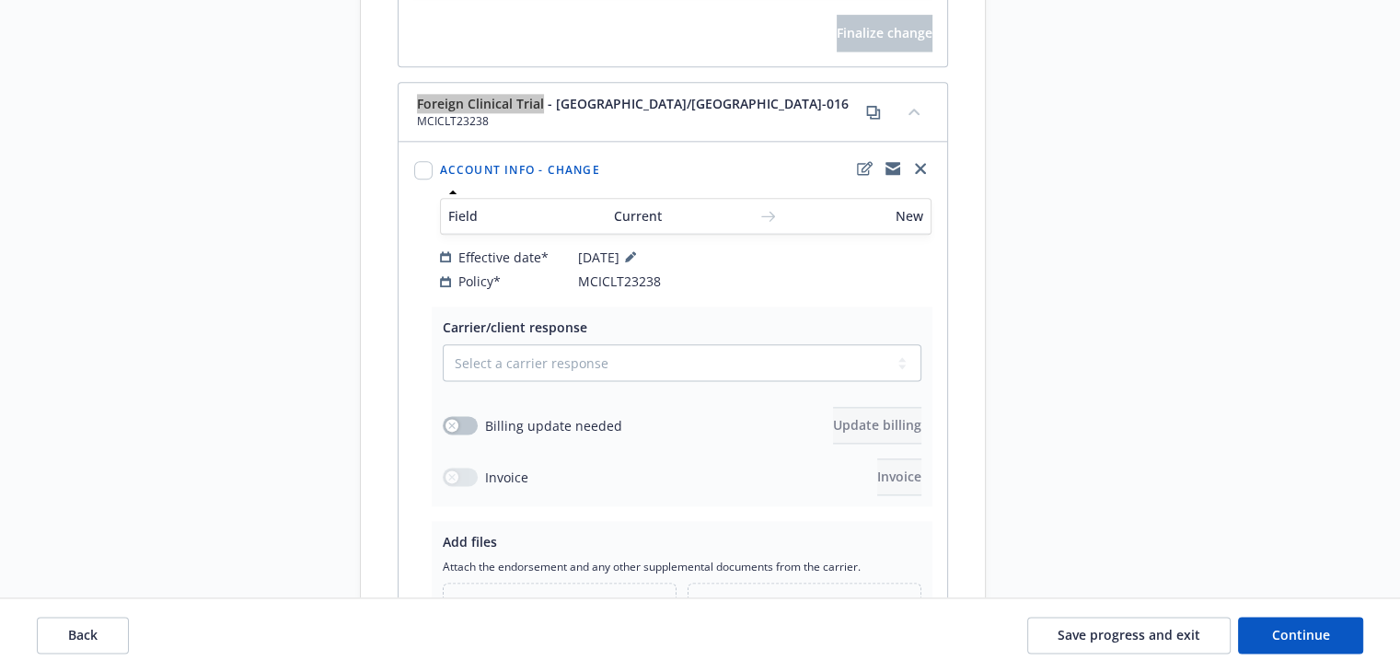
scroll to position [2376, 0]
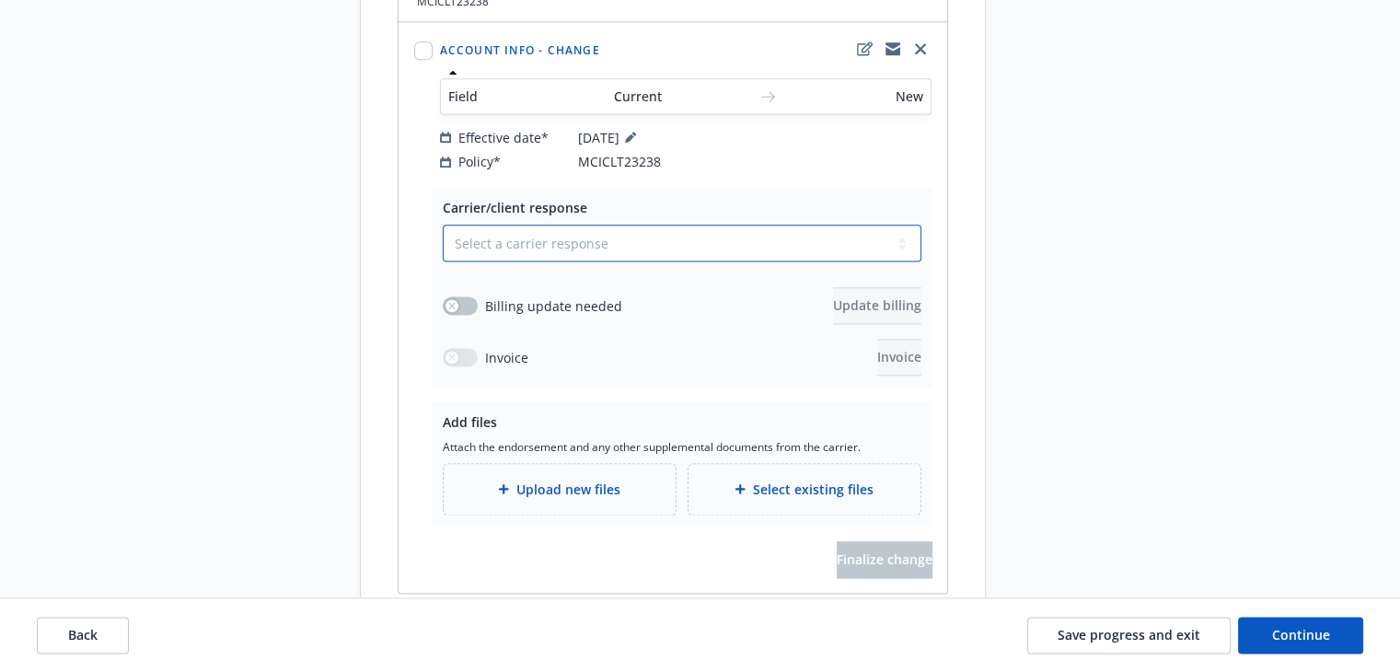
drag, startPoint x: 563, startPoint y: 262, endPoint x: 557, endPoint y: 274, distance: 13.6
click at [563, 261] on select "Select a carrier response Accepted Accepted with revision No endorsement needed…" at bounding box center [682, 243] width 479 height 37
select select "ACCEPTED"
click at [443, 239] on select "Select a carrier response Accepted Accepted with revision No endorsement needed…" at bounding box center [682, 243] width 479 height 37
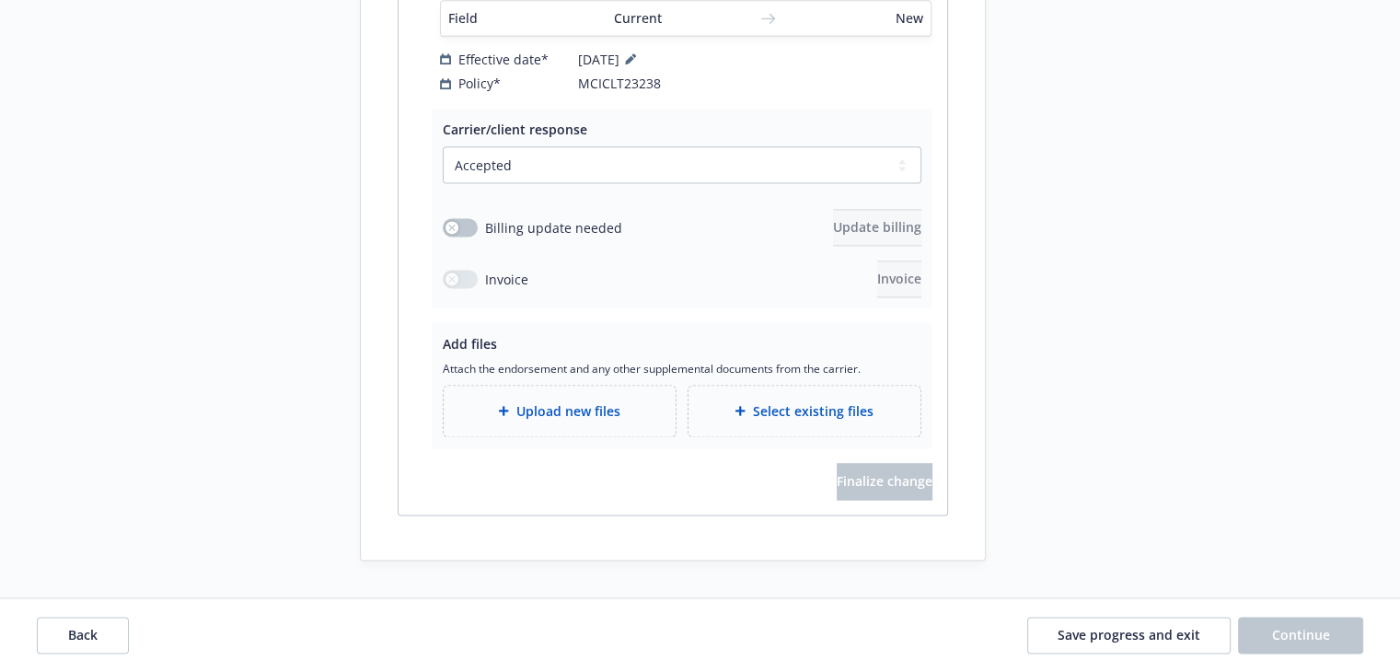
click at [523, 410] on span "Upload new files" at bounding box center [568, 410] width 104 height 19
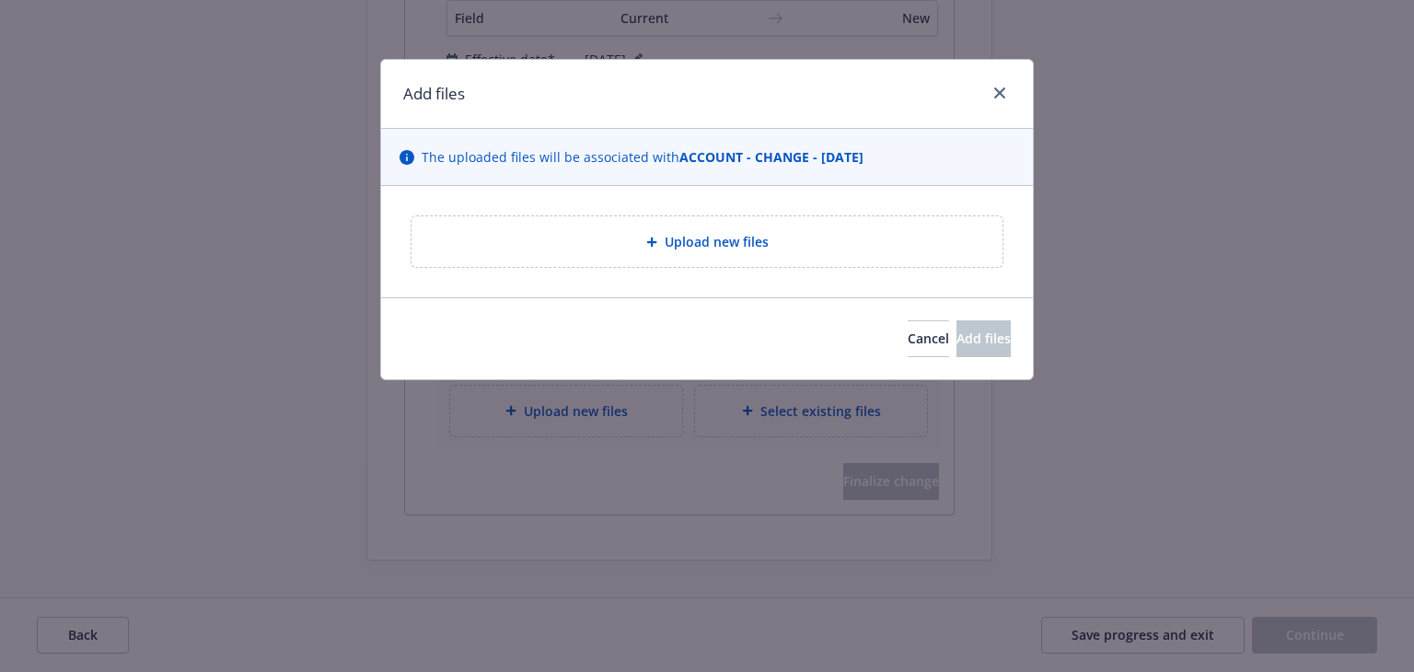
click at [634, 262] on div "Upload new files" at bounding box center [706, 241] width 591 height 51
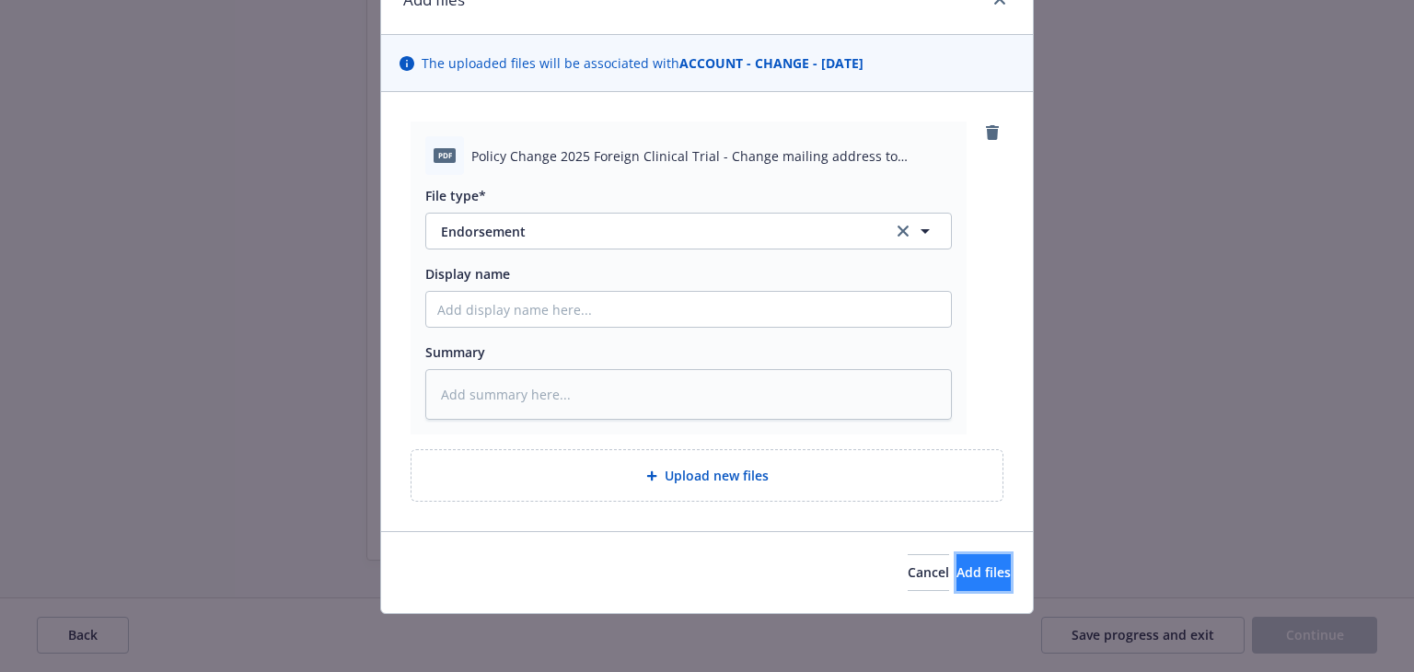
click at [972, 579] on span "Add files" at bounding box center [983, 571] width 54 height 17
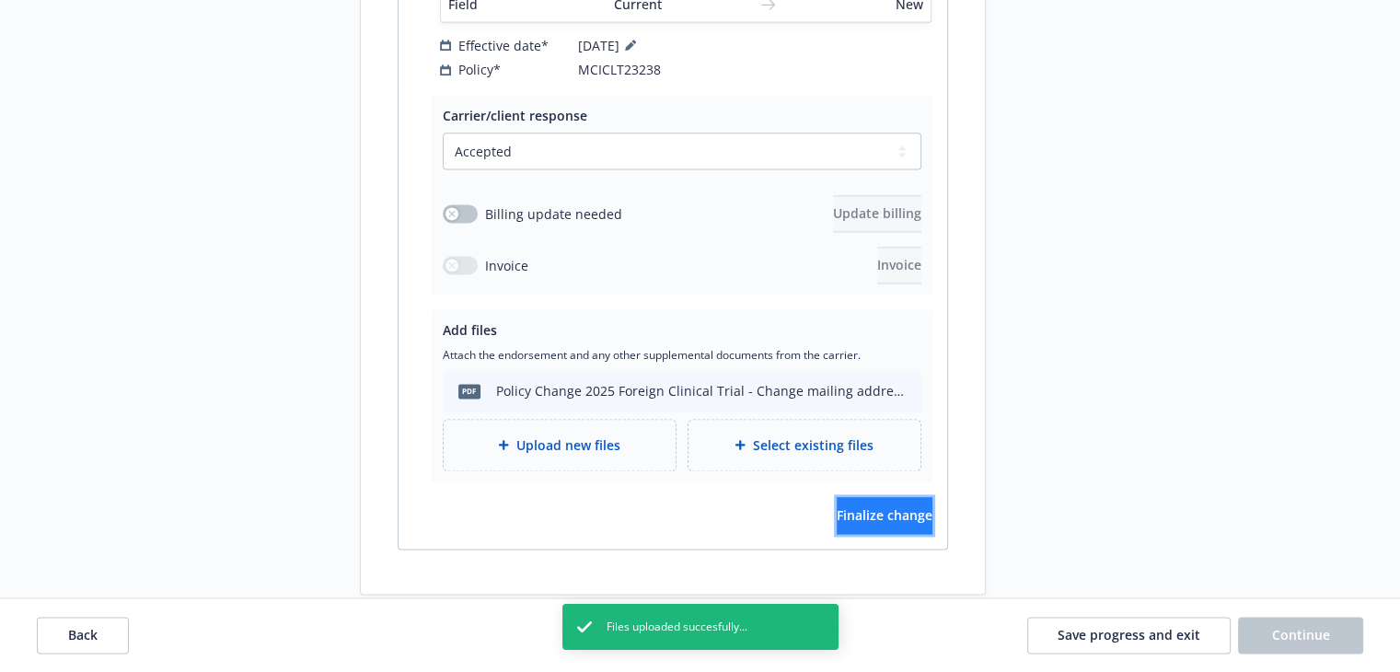
click at [839, 524] on span "Finalize change" at bounding box center [885, 514] width 96 height 17
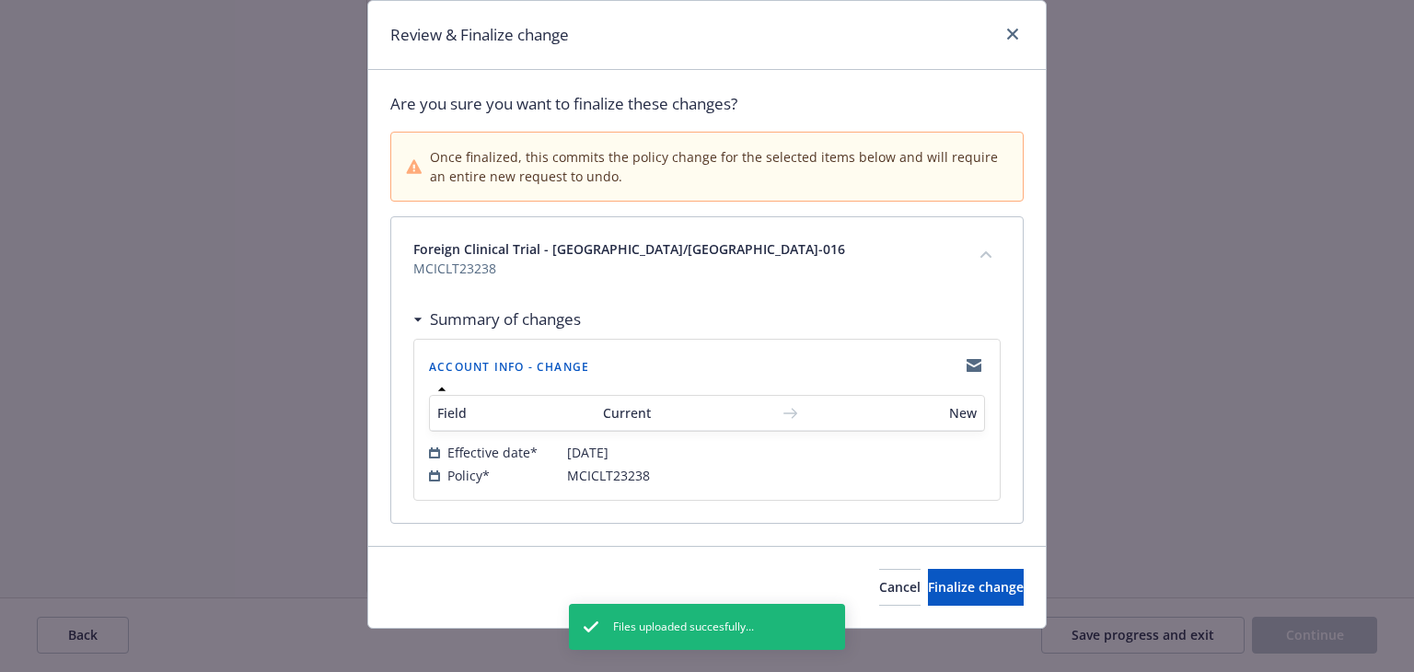
scroll to position [73, 0]
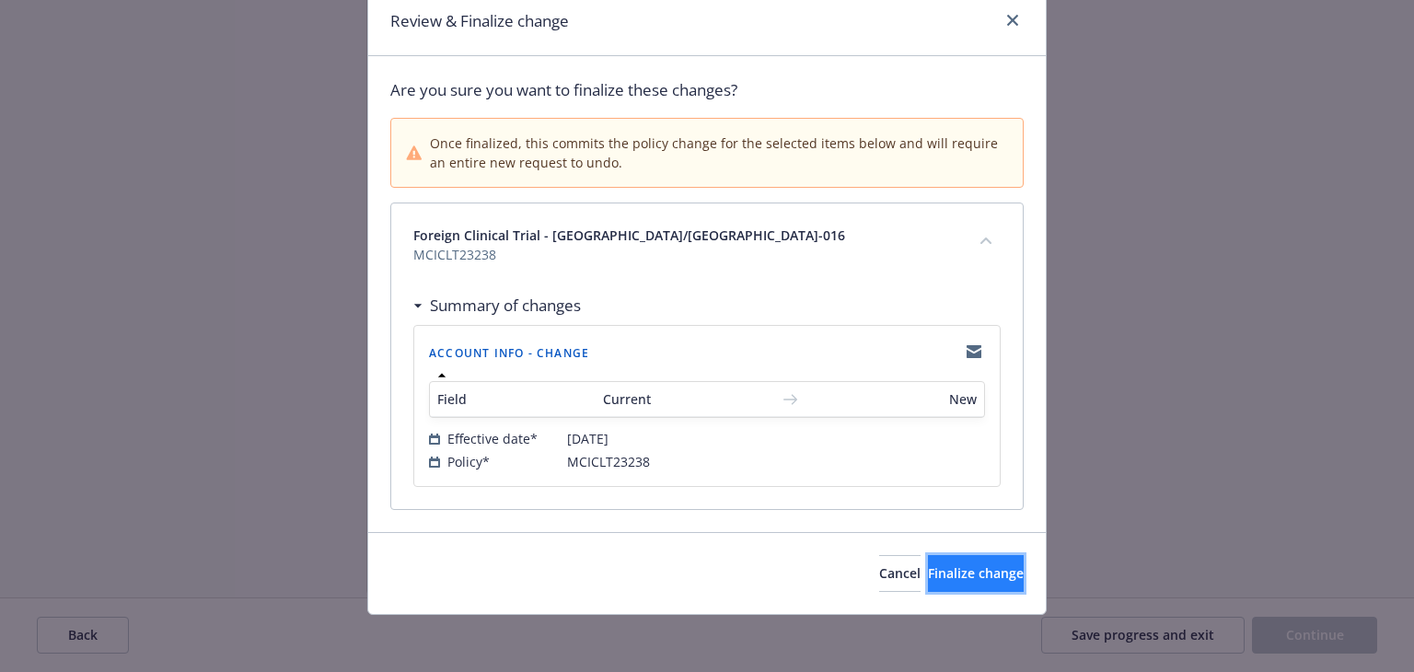
click at [961, 571] on span "Finalize change" at bounding box center [976, 572] width 96 height 17
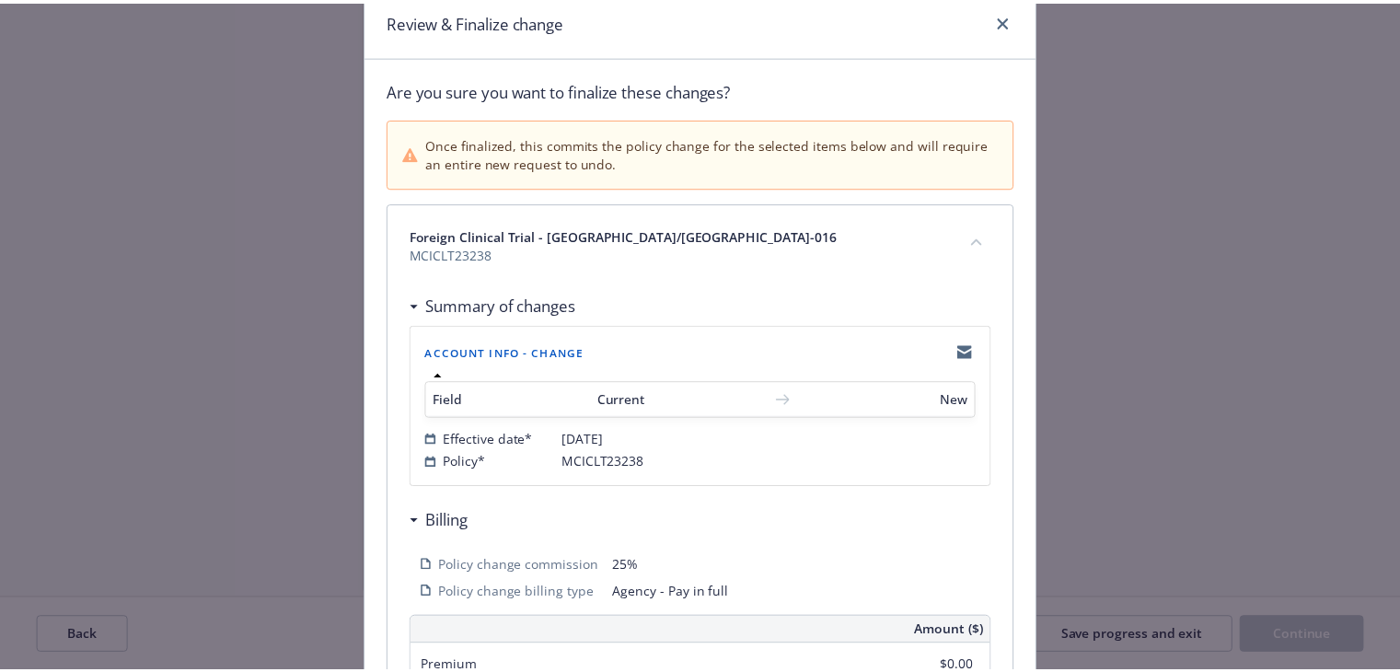
scroll to position [0, 0]
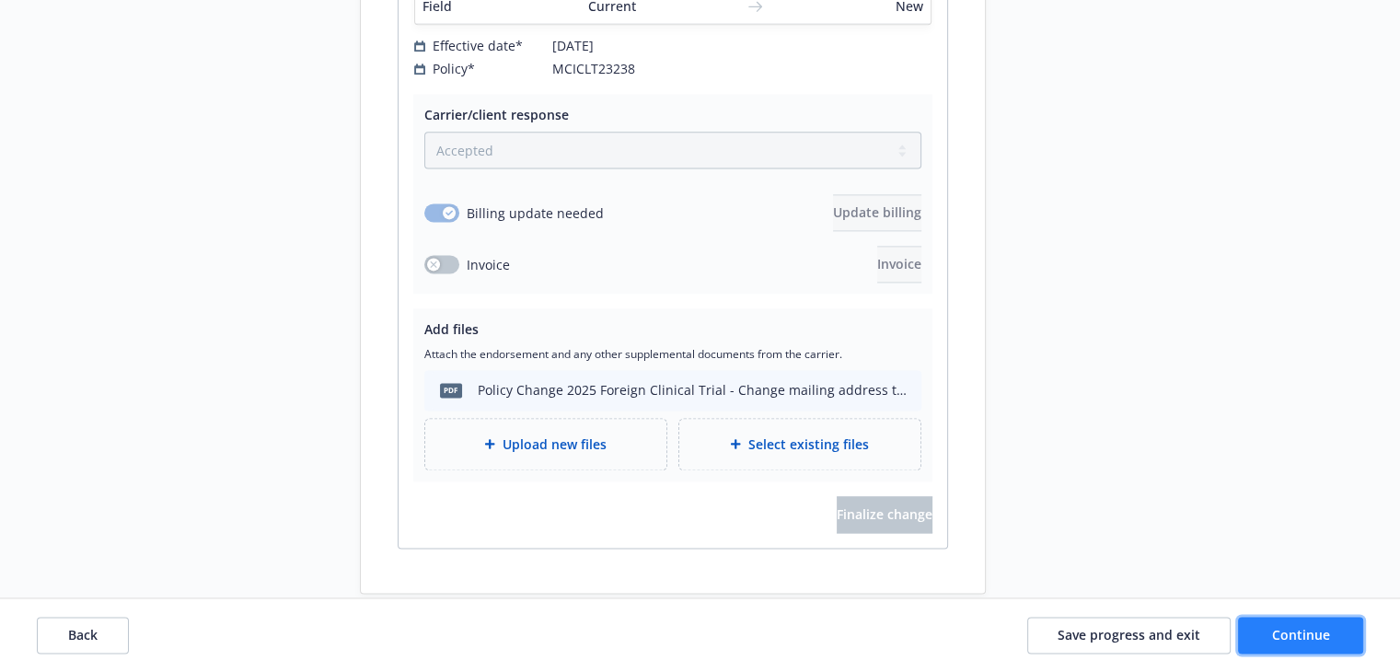
click at [1303, 646] on button "Continue" at bounding box center [1300, 635] width 125 height 37
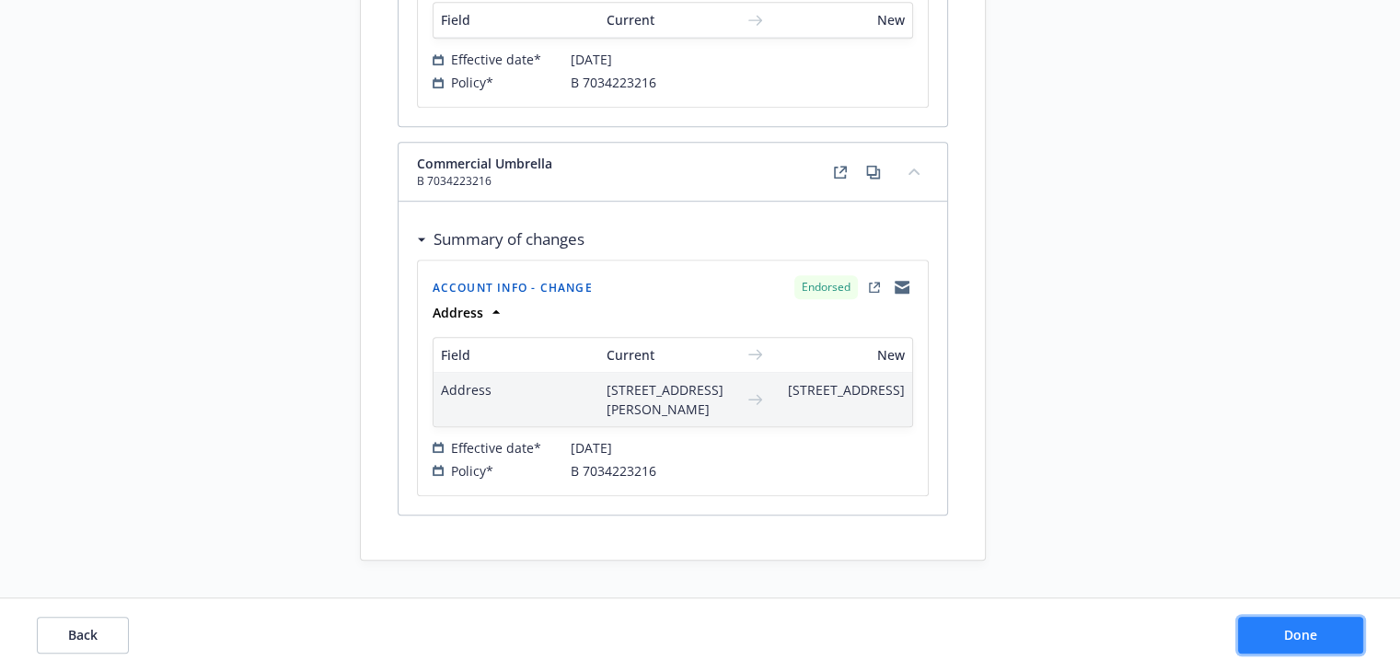
click at [1303, 638] on span "Done" at bounding box center [1300, 634] width 33 height 17
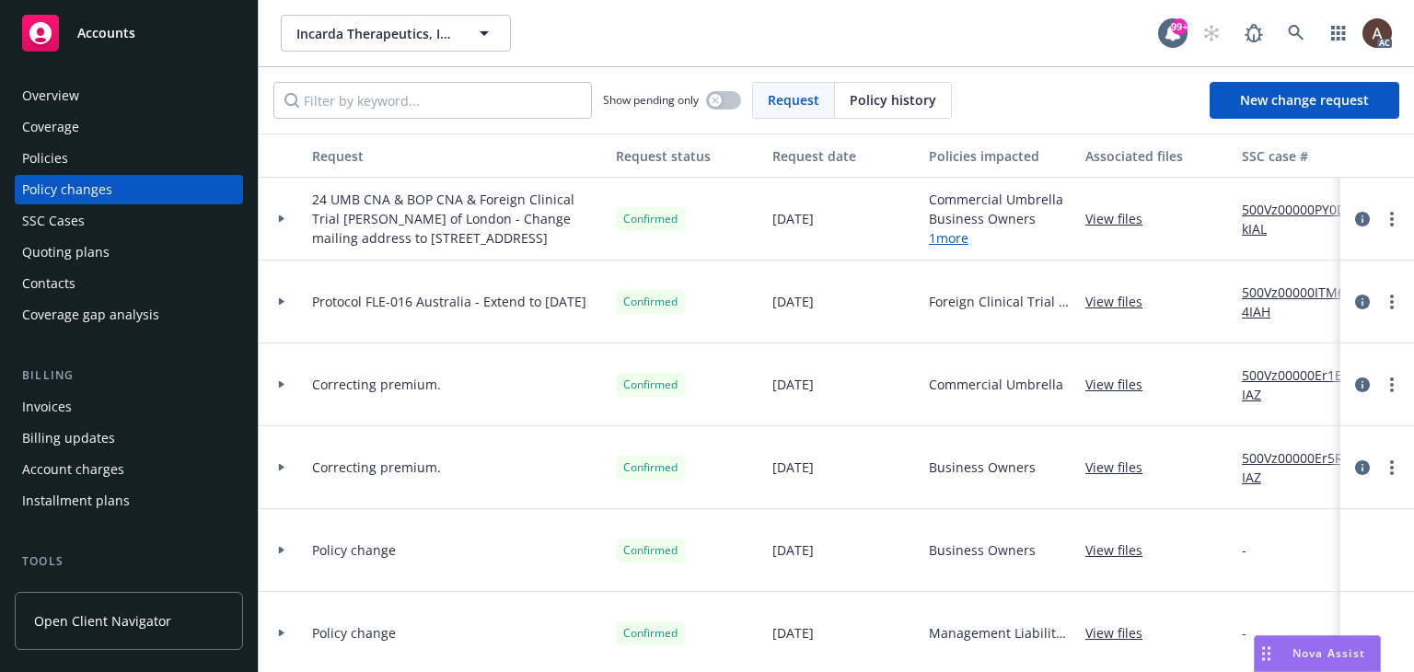
drag, startPoint x: 279, startPoint y: 226, endPoint x: 368, endPoint y: 233, distance: 89.5
click at [279, 223] on icon at bounding box center [282, 218] width 6 height 7
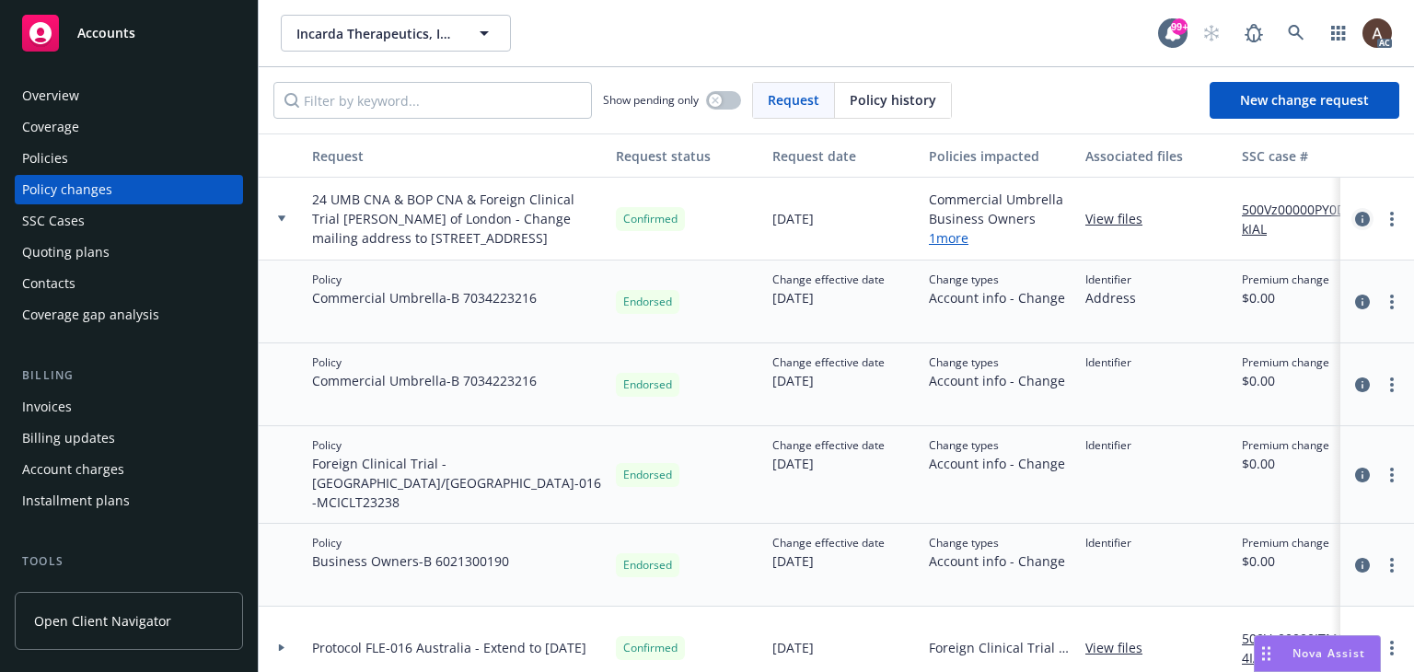
click at [1355, 223] on icon "circleInformation" at bounding box center [1362, 219] width 15 height 15
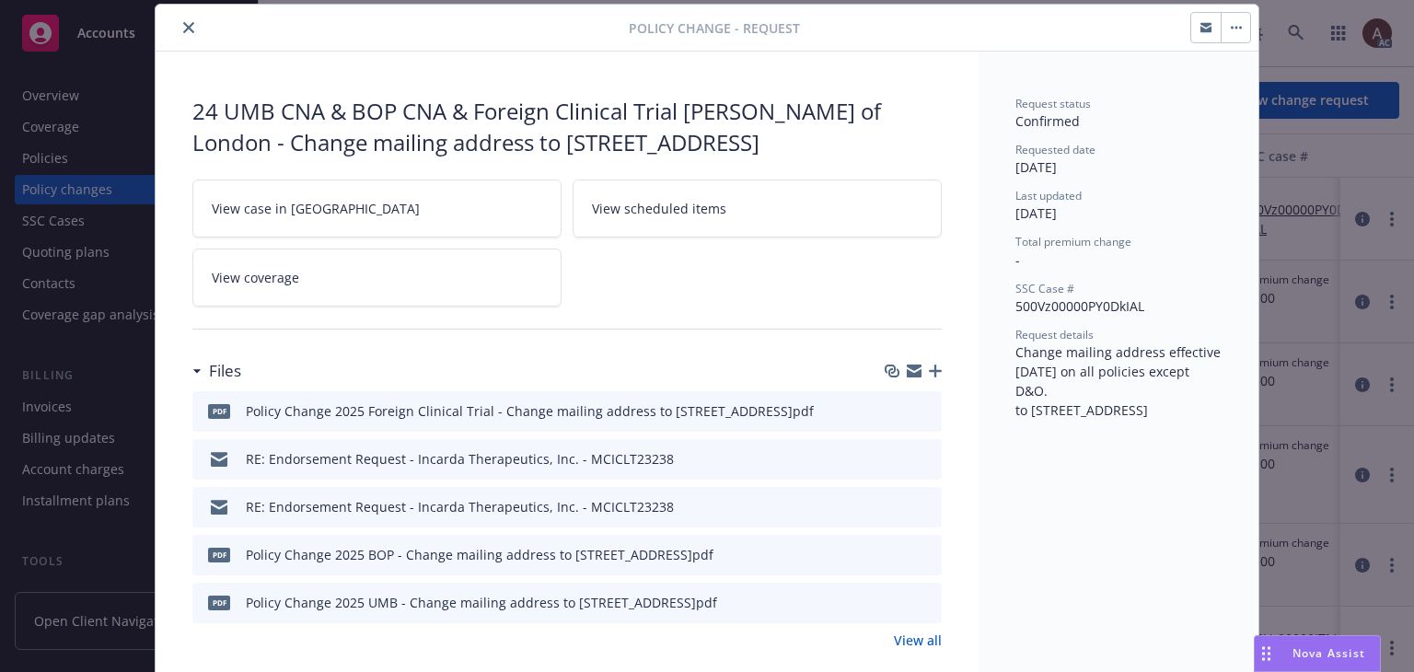
scroll to position [239, 0]
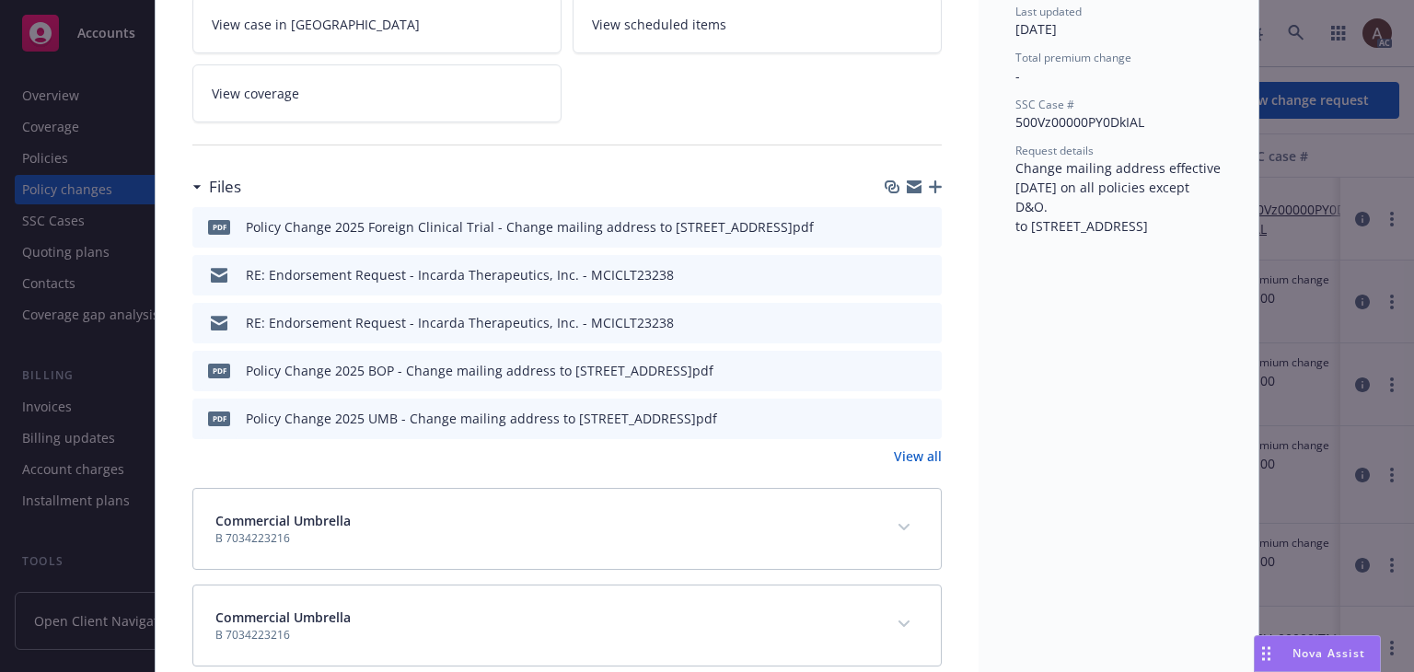
click at [888, 373] on icon "download file" at bounding box center [894, 367] width 12 height 11
click at [888, 421] on icon "download file" at bounding box center [894, 415] width 12 height 11
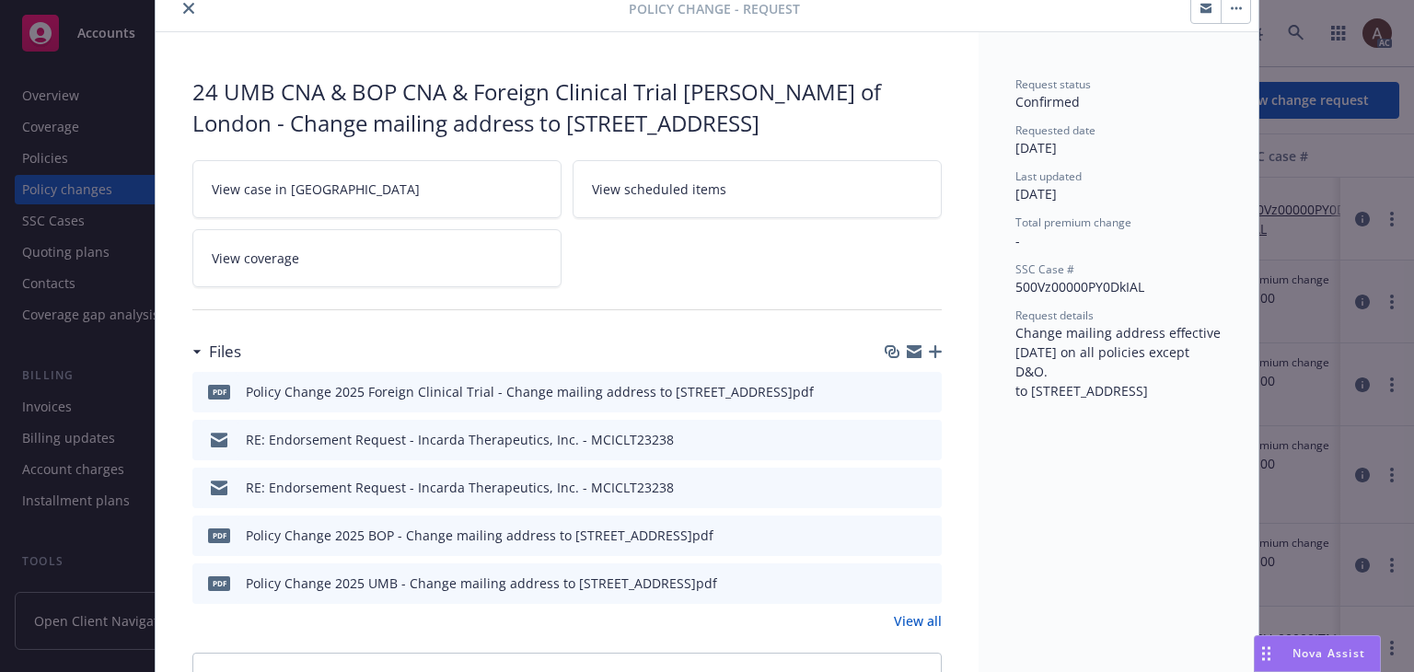
scroll to position [0, 0]
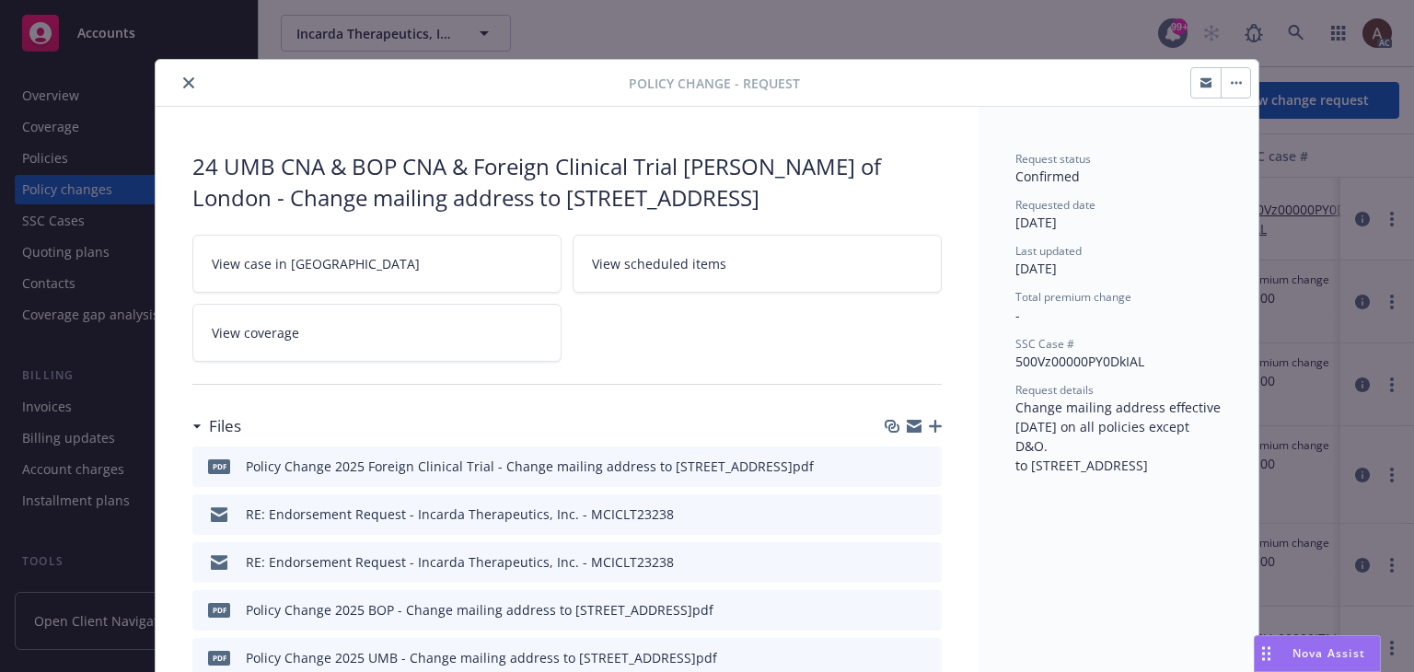
click at [183, 81] on icon "close" at bounding box center [188, 82] width 11 height 11
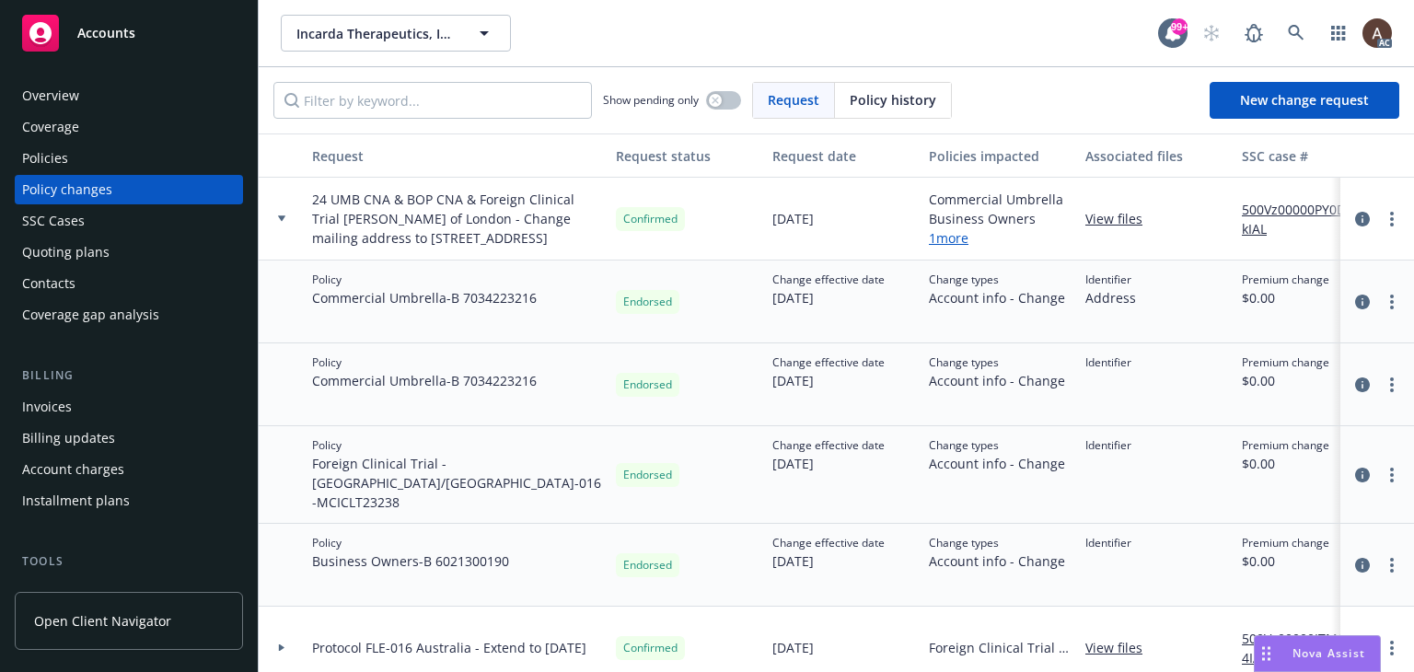
click at [95, 156] on div "Policies" at bounding box center [128, 158] width 213 height 29
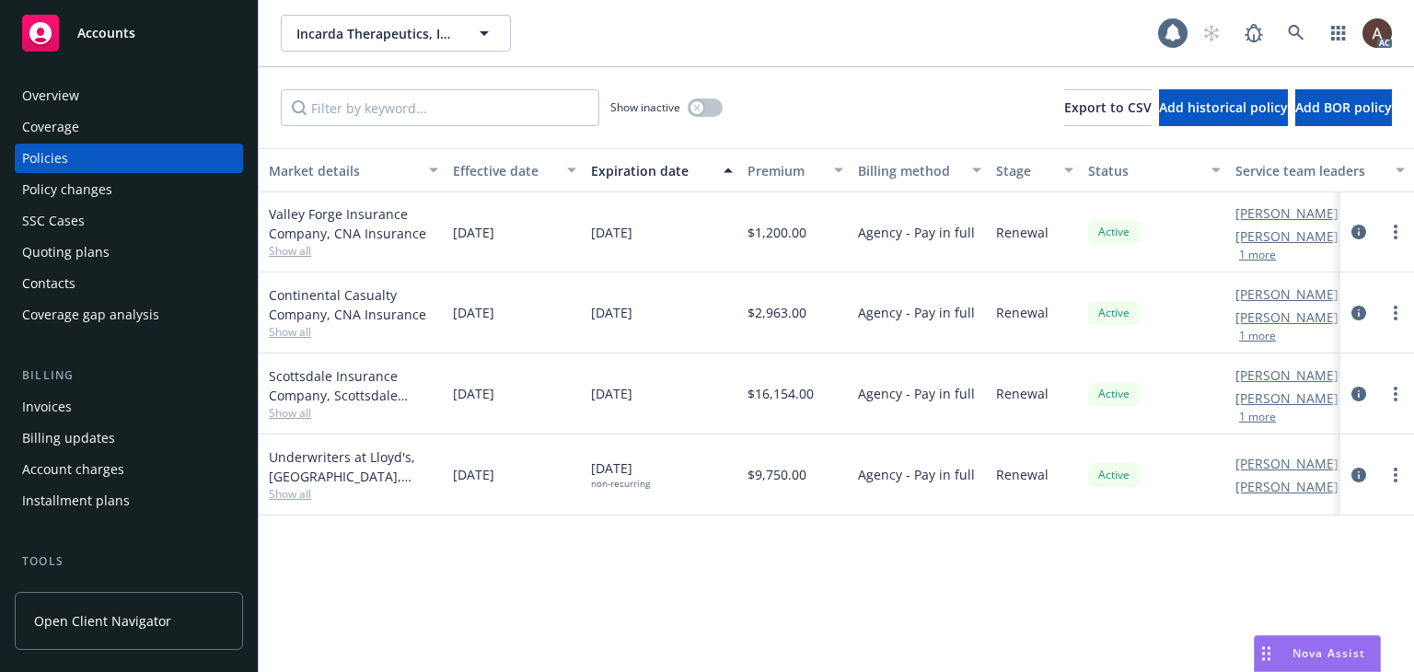
scroll to position [0, 621]
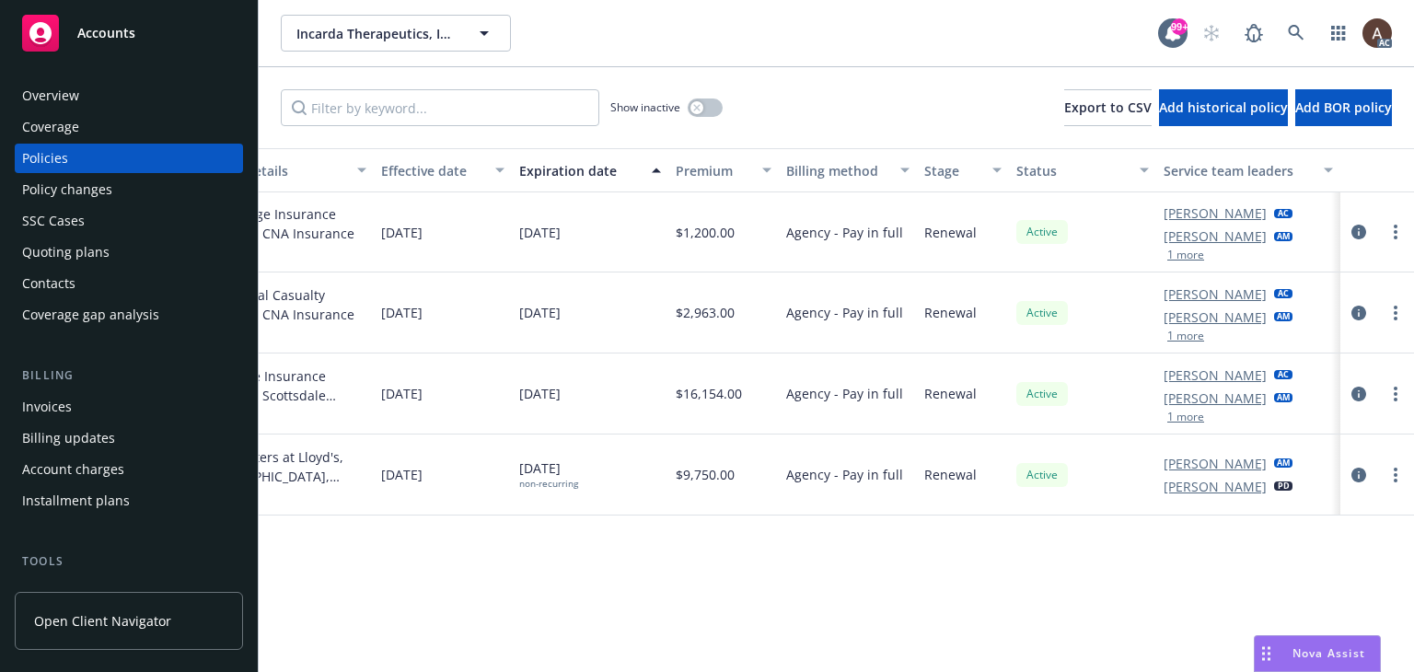
click at [127, 186] on div "Policy changes" at bounding box center [128, 189] width 213 height 29
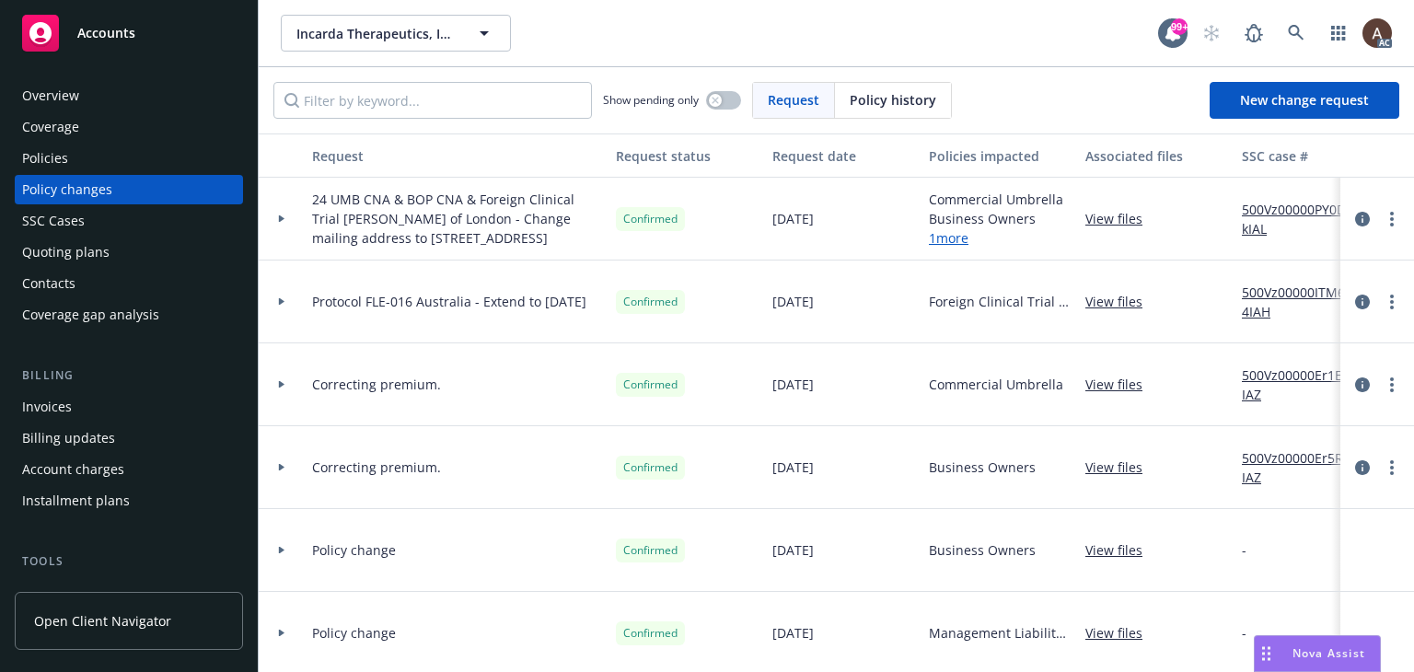
drag, startPoint x: 279, startPoint y: 225, endPoint x: 306, endPoint y: 224, distance: 26.8
click at [279, 223] on icon at bounding box center [282, 218] width 6 height 7
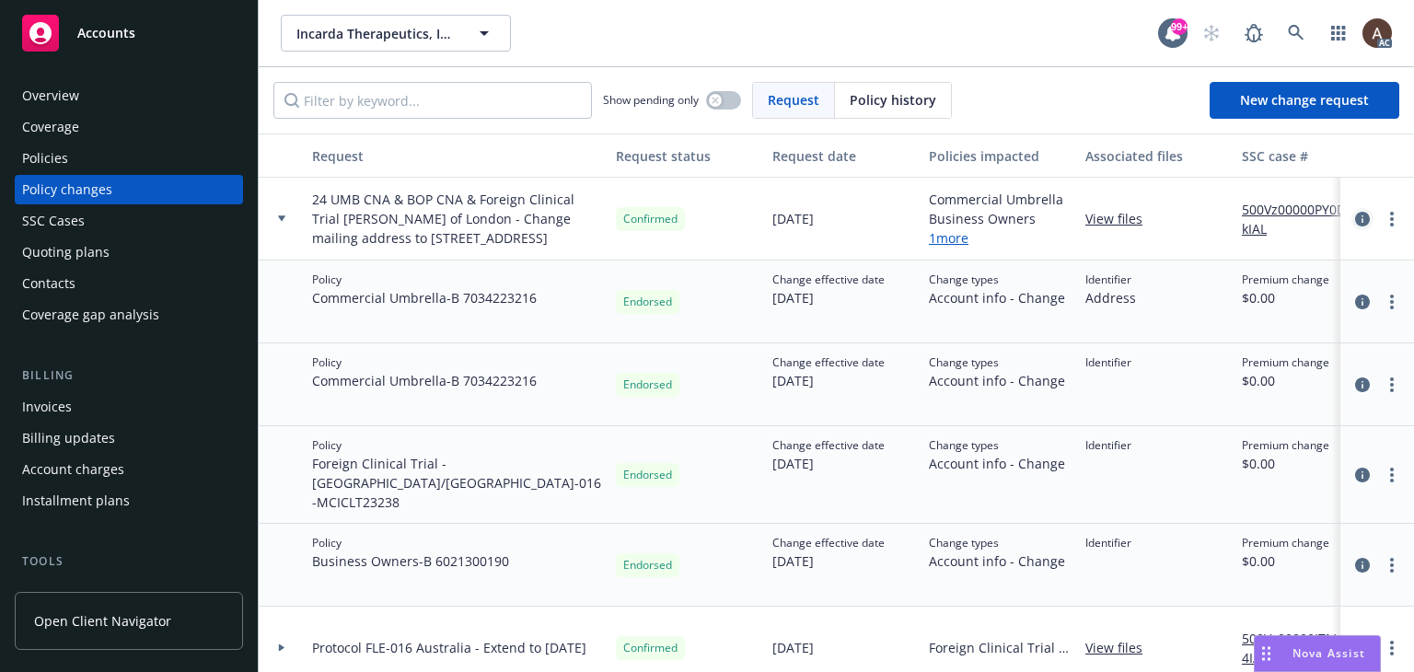
click at [1355, 226] on icon "circleInformation" at bounding box center [1362, 219] width 15 height 15
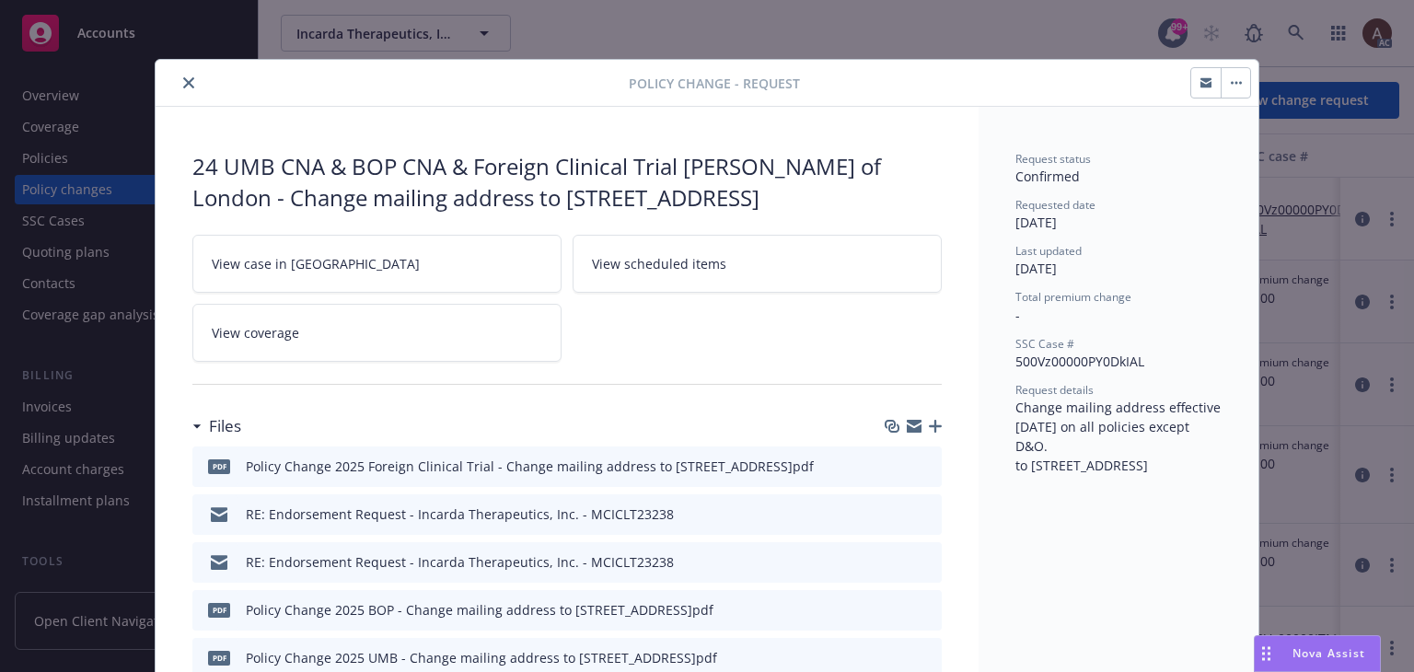
scroll to position [55, 0]
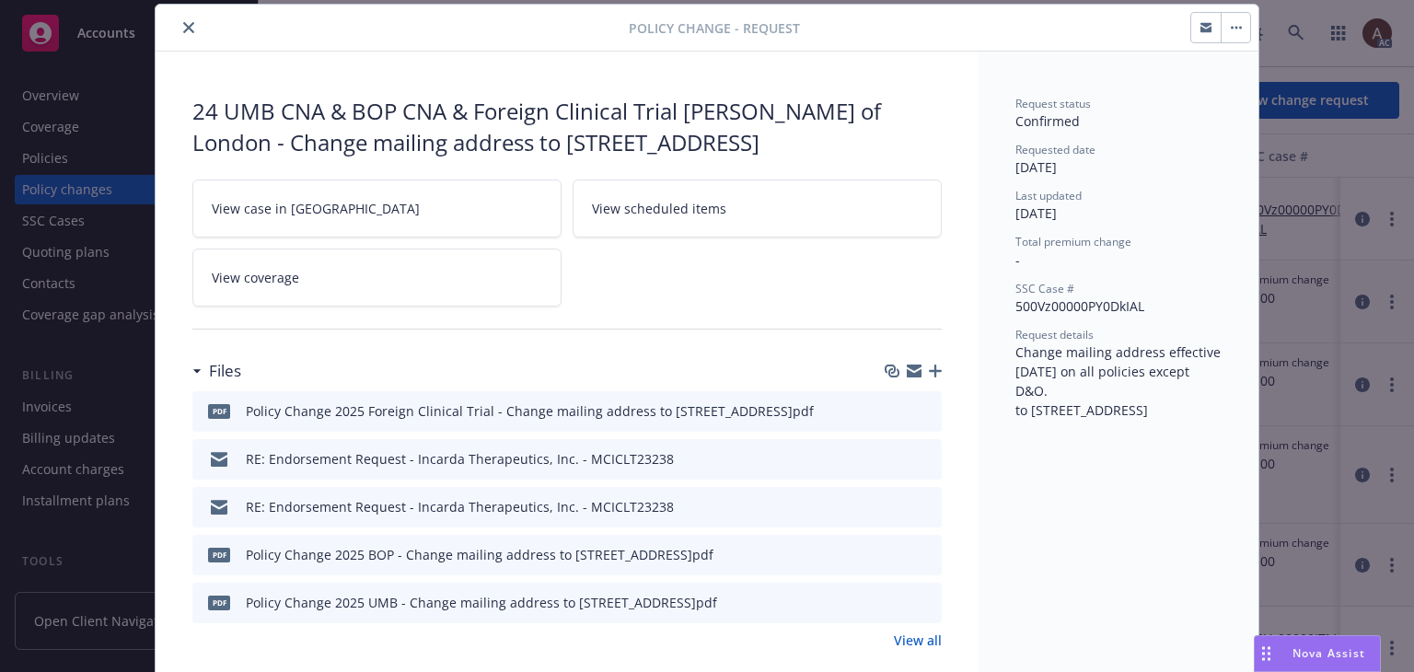
click at [929, 377] on icon "button" at bounding box center [935, 370] width 13 height 13
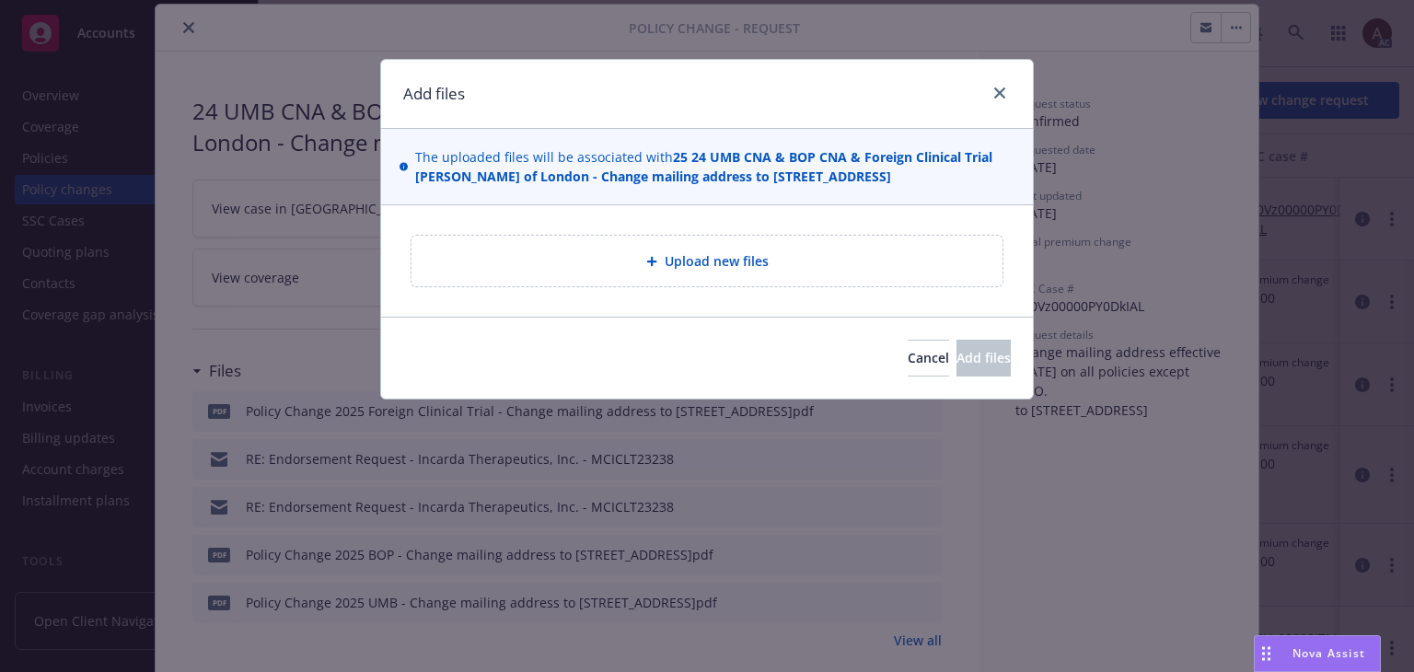
click at [732, 271] on div "Upload new files" at bounding box center [706, 260] width 561 height 21
type textarea "x"
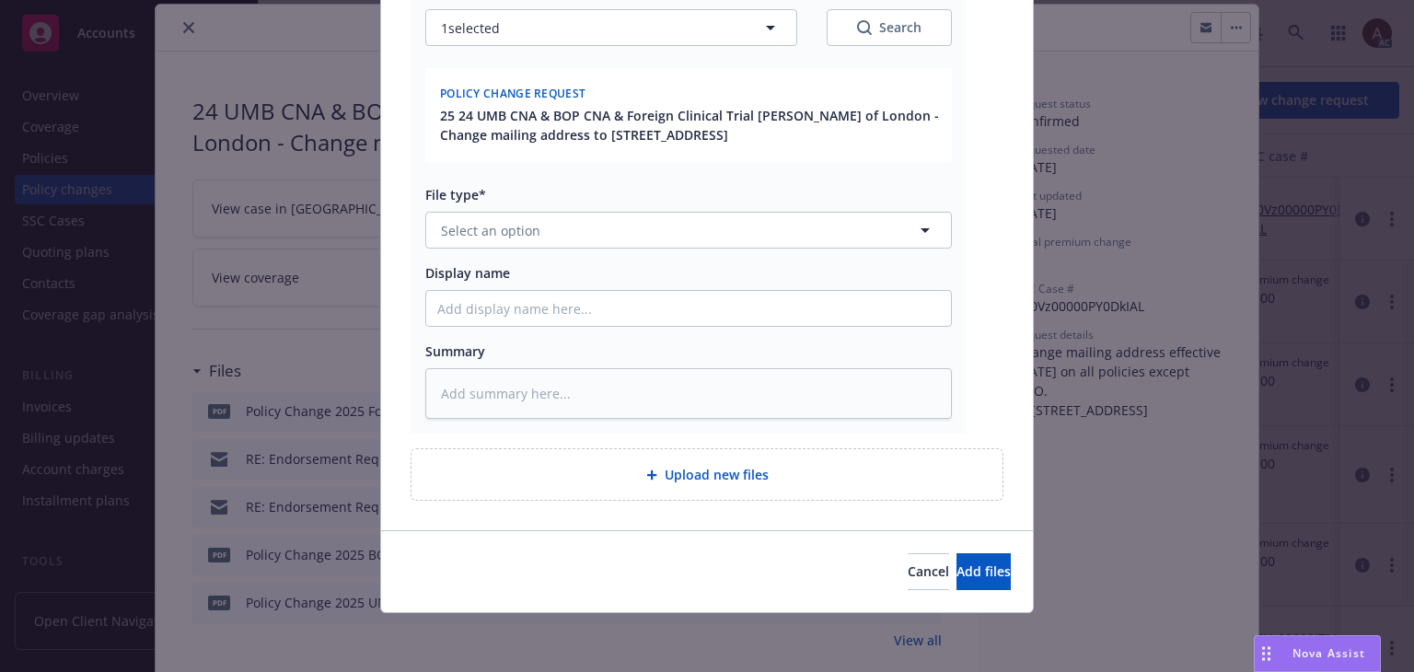
scroll to position [335, 0]
click at [468, 238] on span "Select an option" at bounding box center [490, 230] width 99 height 19
type input "other"
click at [473, 282] on div "Other" at bounding box center [678, 281] width 502 height 27
click at [966, 582] on button "Add files" at bounding box center [983, 571] width 54 height 37
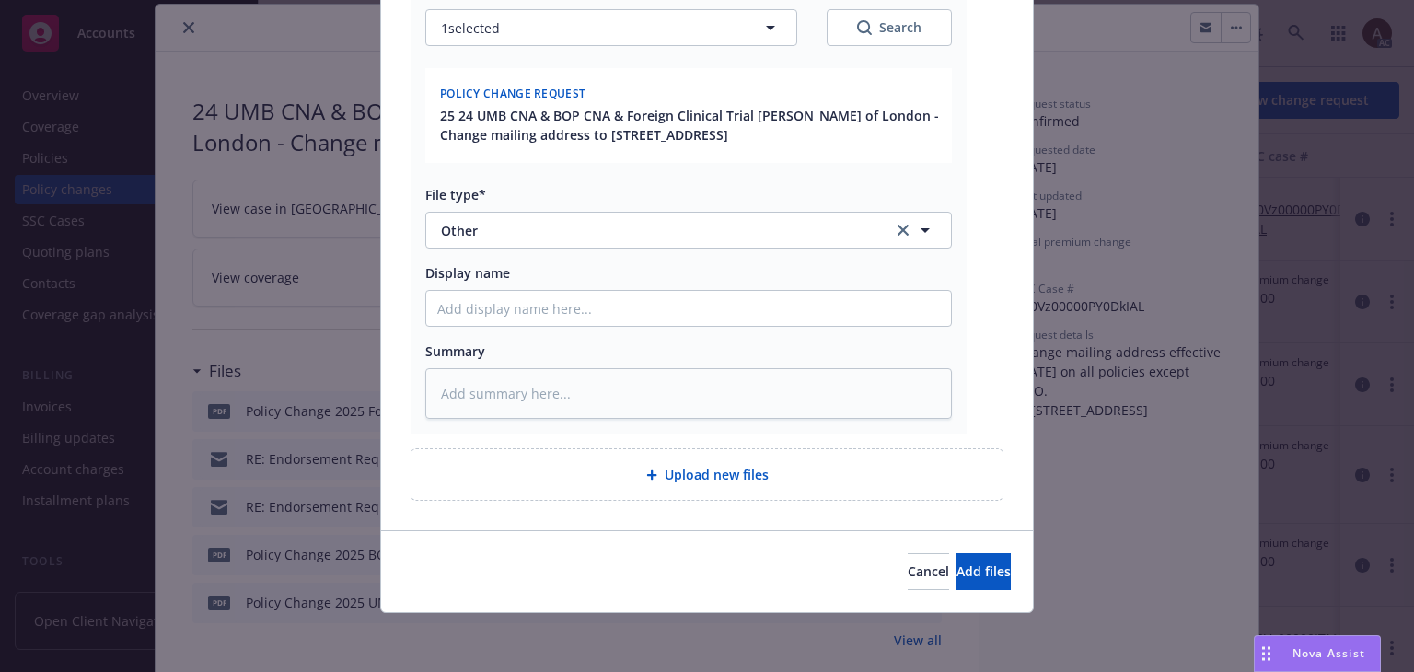
scroll to position [268, 0]
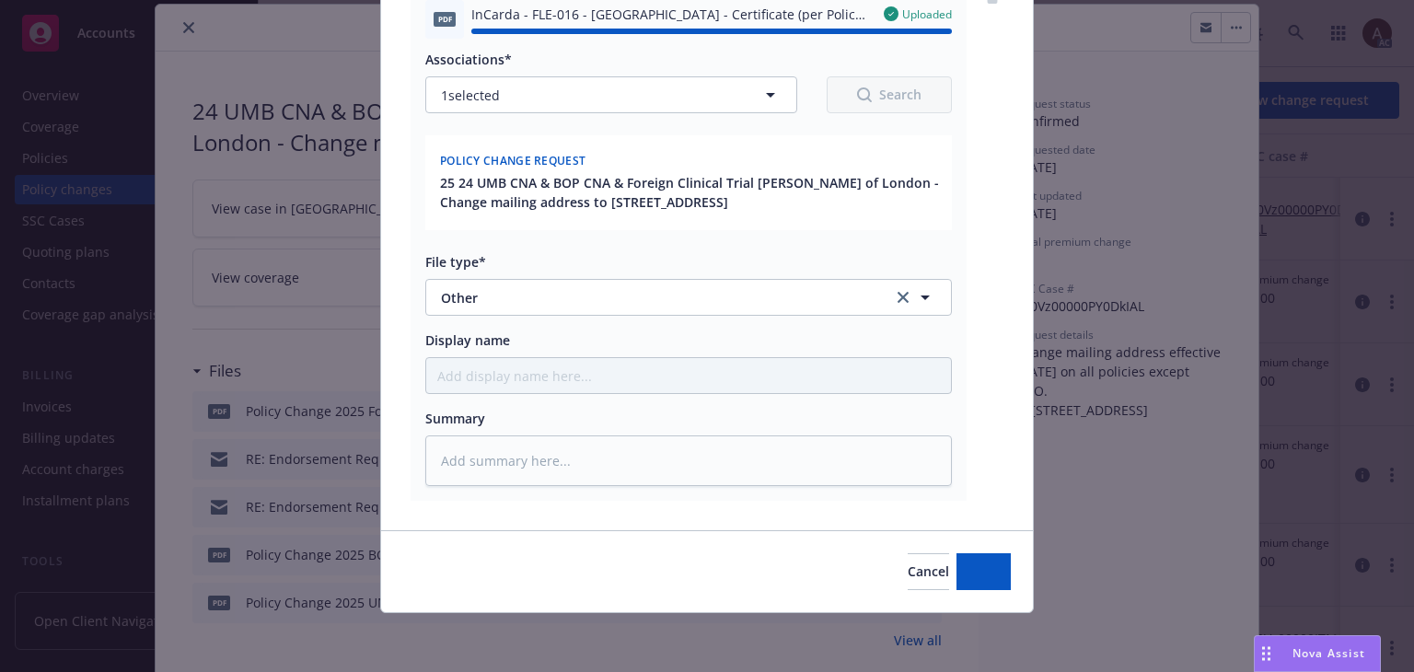
type textarea "x"
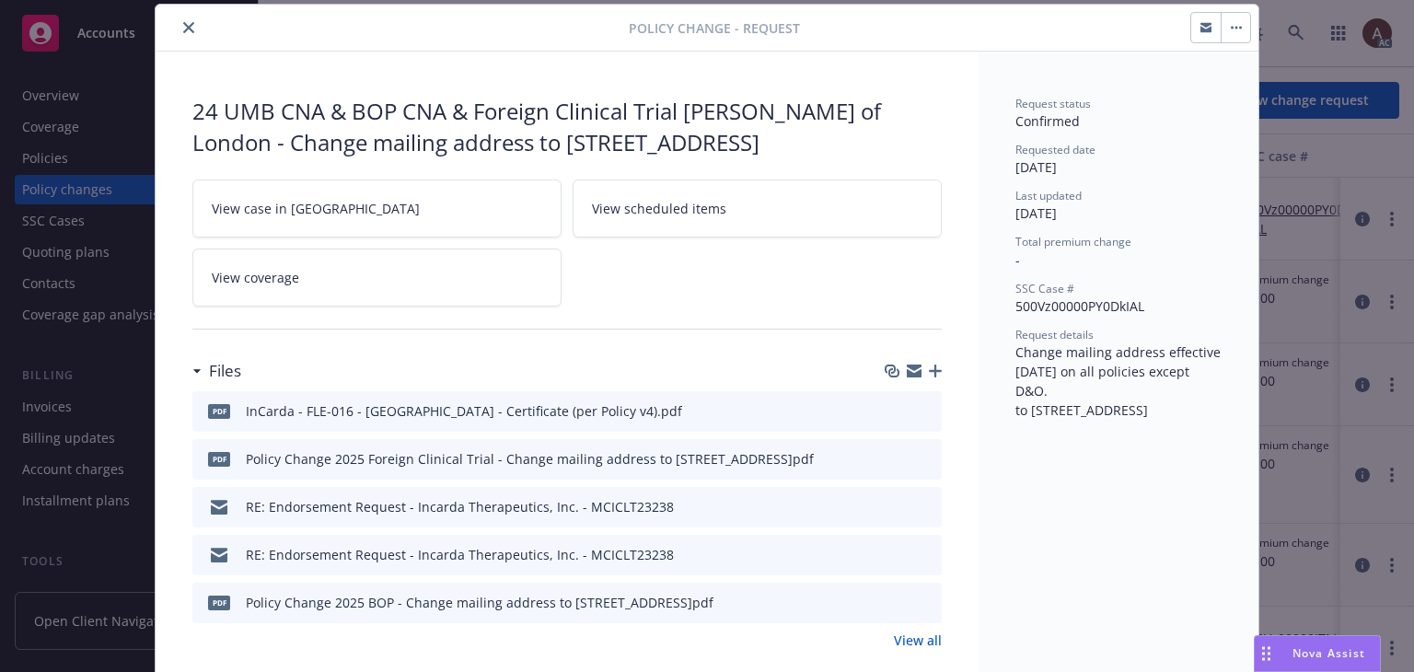
drag, startPoint x: 189, startPoint y: 143, endPoint x: 390, endPoint y: 181, distance: 205.2
click at [390, 157] on div "24 UMB CNA & BOP CNA & Foreign Clinical Trial [PERSON_NAME] of London - Change …" at bounding box center [566, 127] width 749 height 62
copy div "Change mailing address to [STREET_ADDRESS]"
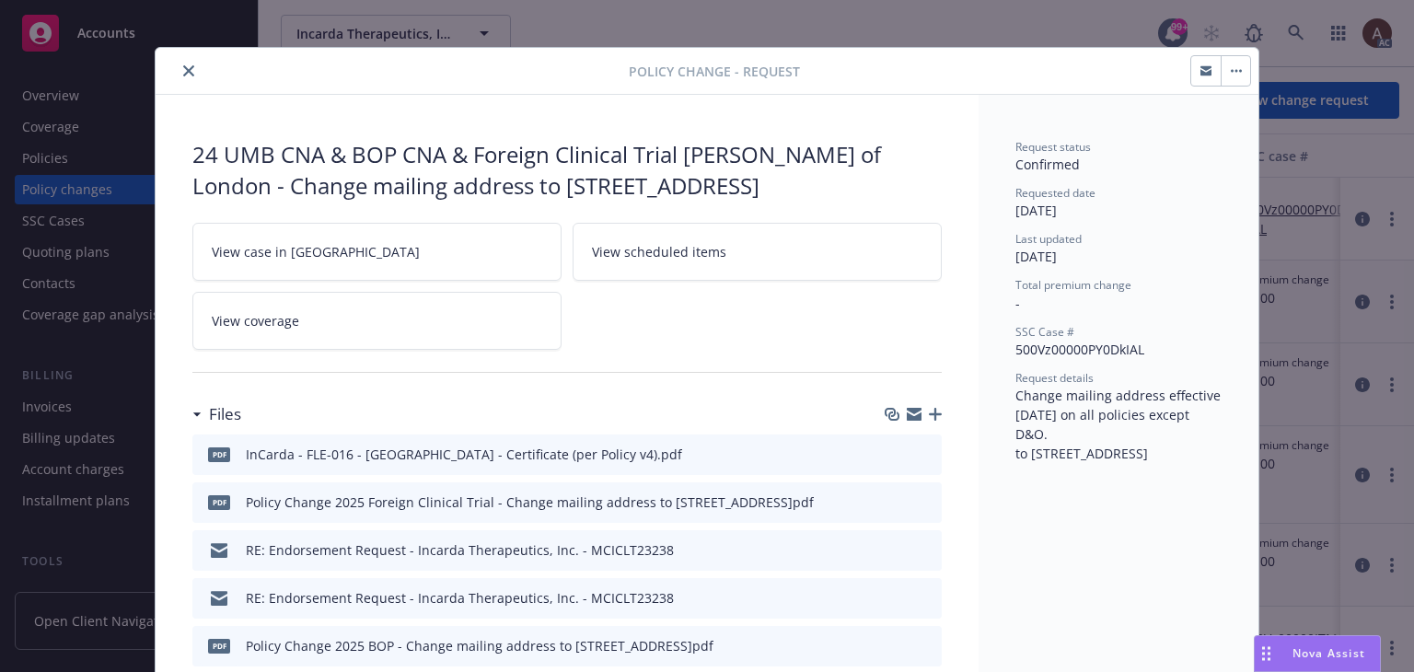
scroll to position [0, 0]
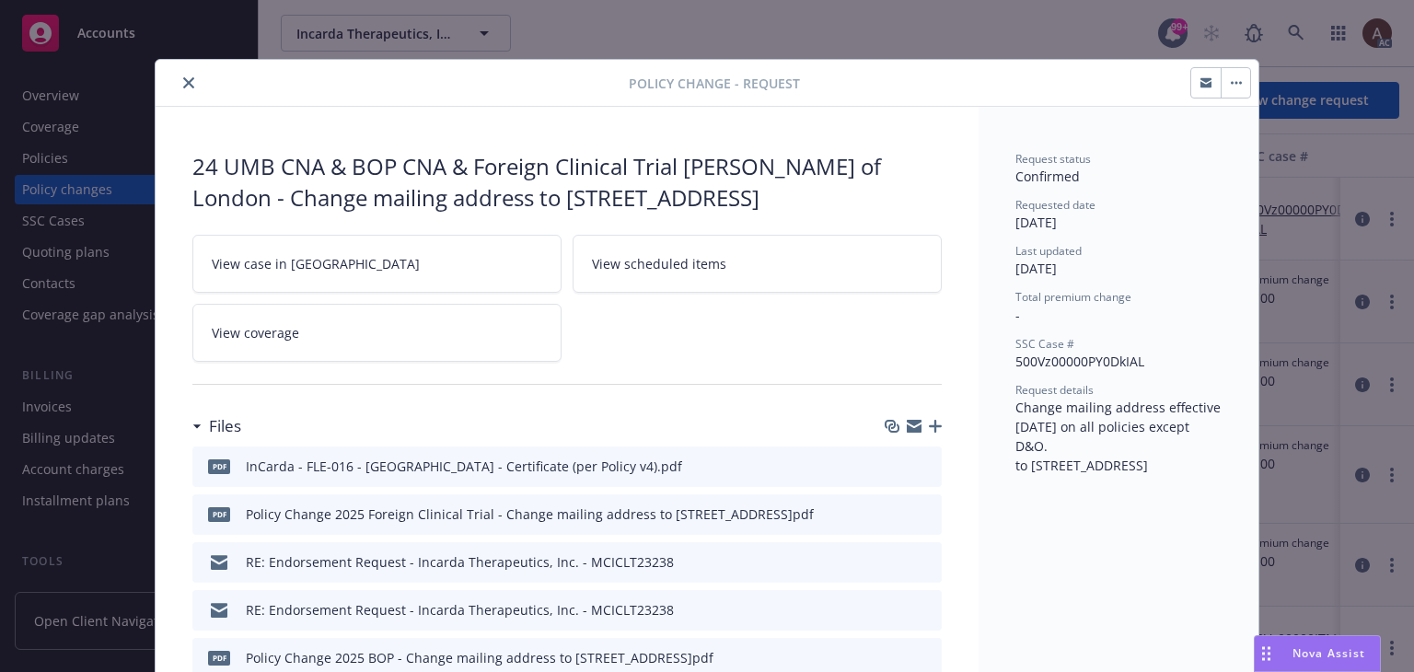
click at [183, 87] on icon "close" at bounding box center [188, 82] width 11 height 11
